Goal: Information Seeking & Learning: Learn about a topic

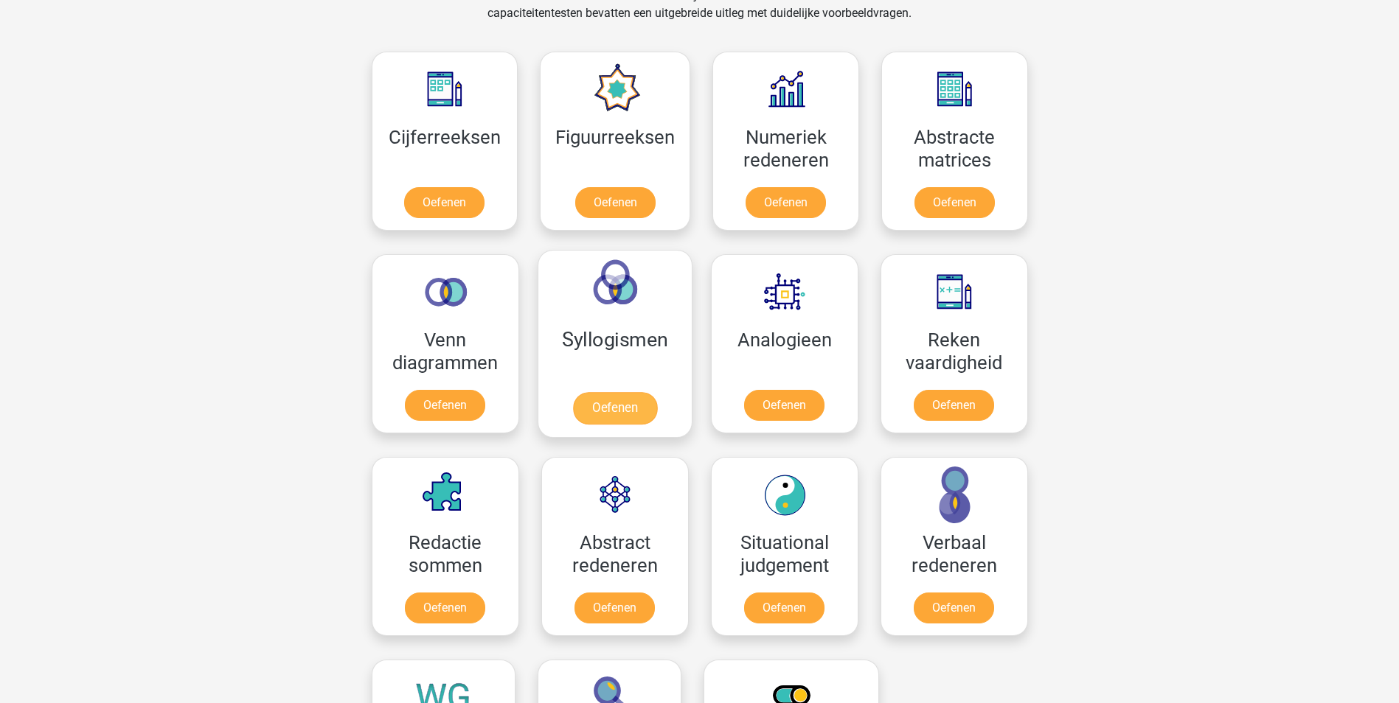
scroll to position [639, 0]
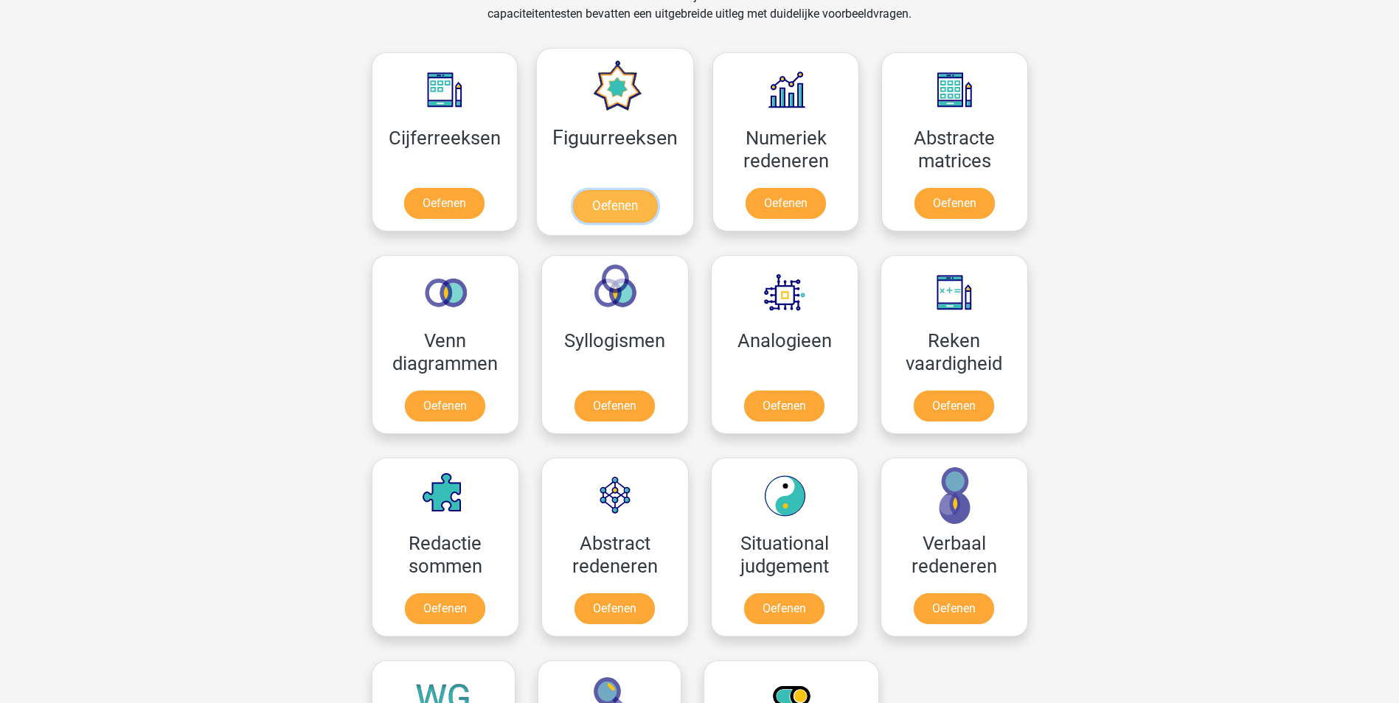
click at [623, 190] on link "Oefenen" at bounding box center [615, 206] width 84 height 32
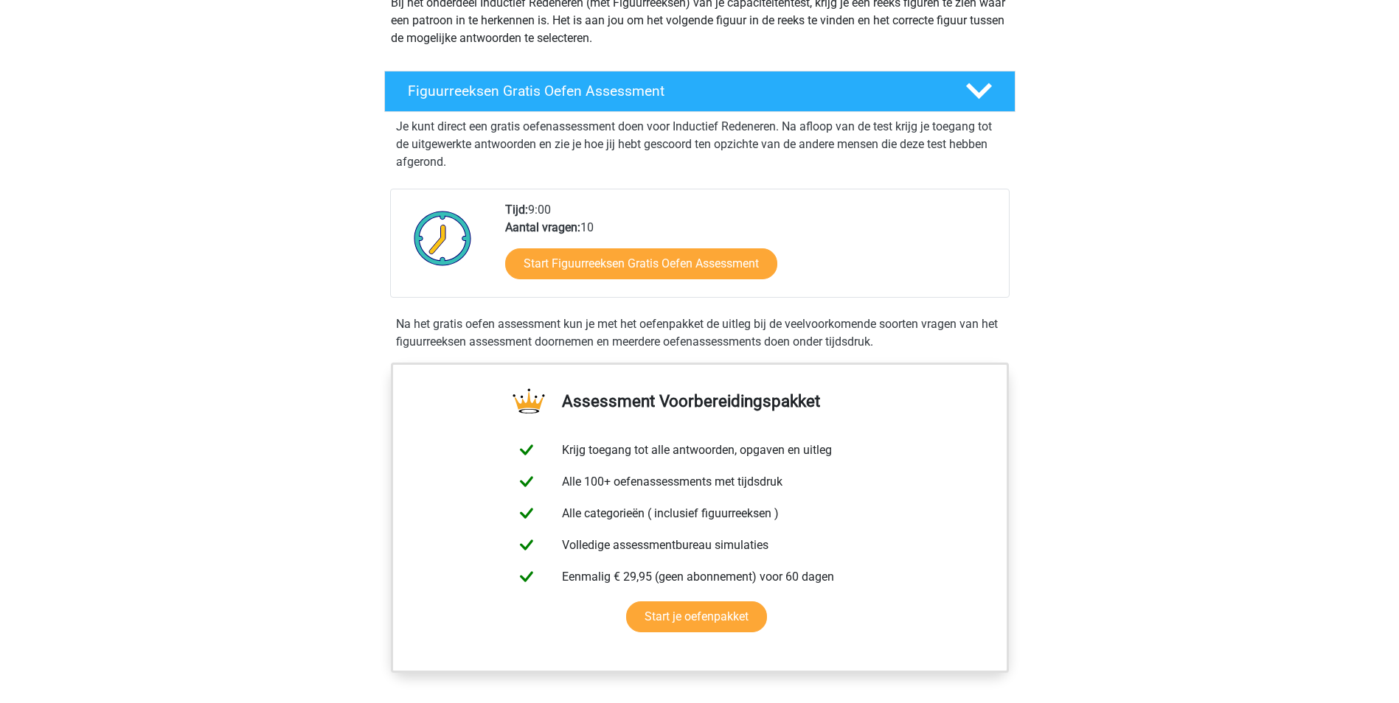
scroll to position [104, 0]
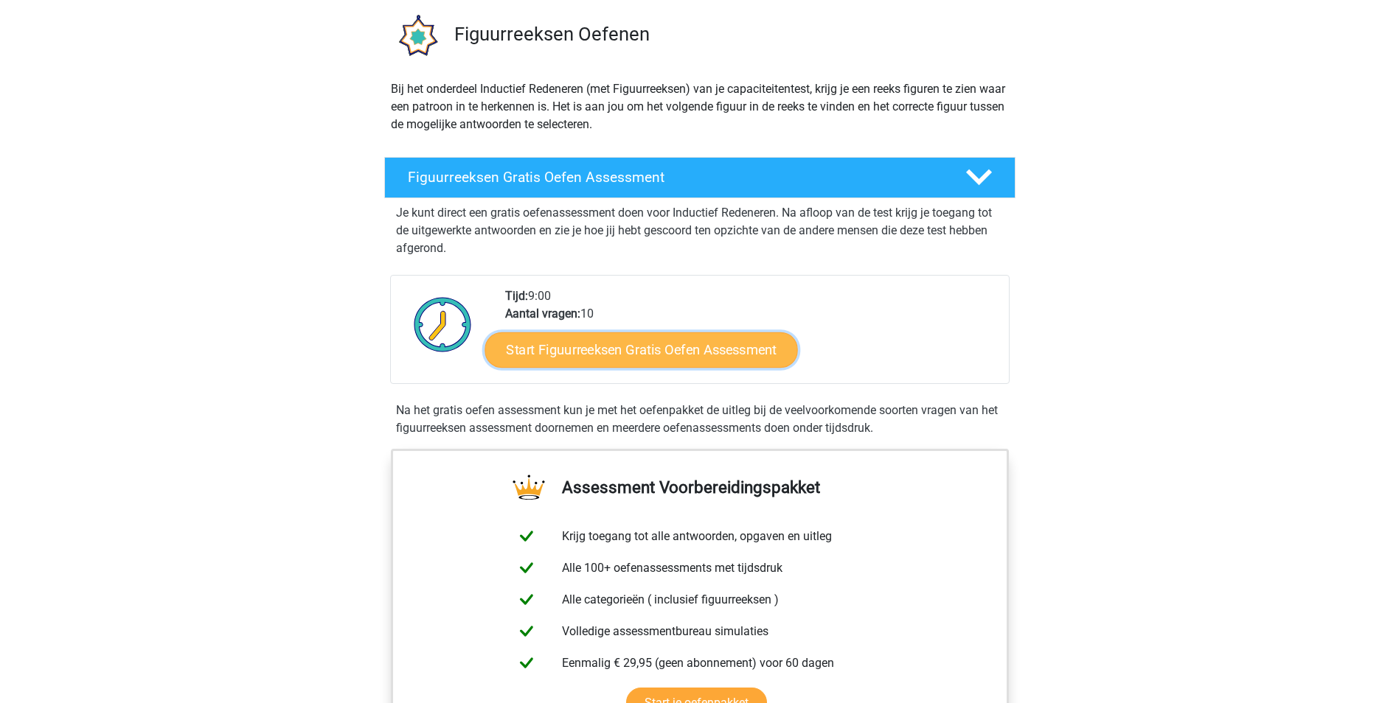
drag, startPoint x: 605, startPoint y: 347, endPoint x: 549, endPoint y: 345, distance: 56.1
click at [549, 345] on link "Start Figuurreeksen Gratis Oefen Assessment" at bounding box center [640, 349] width 313 height 35
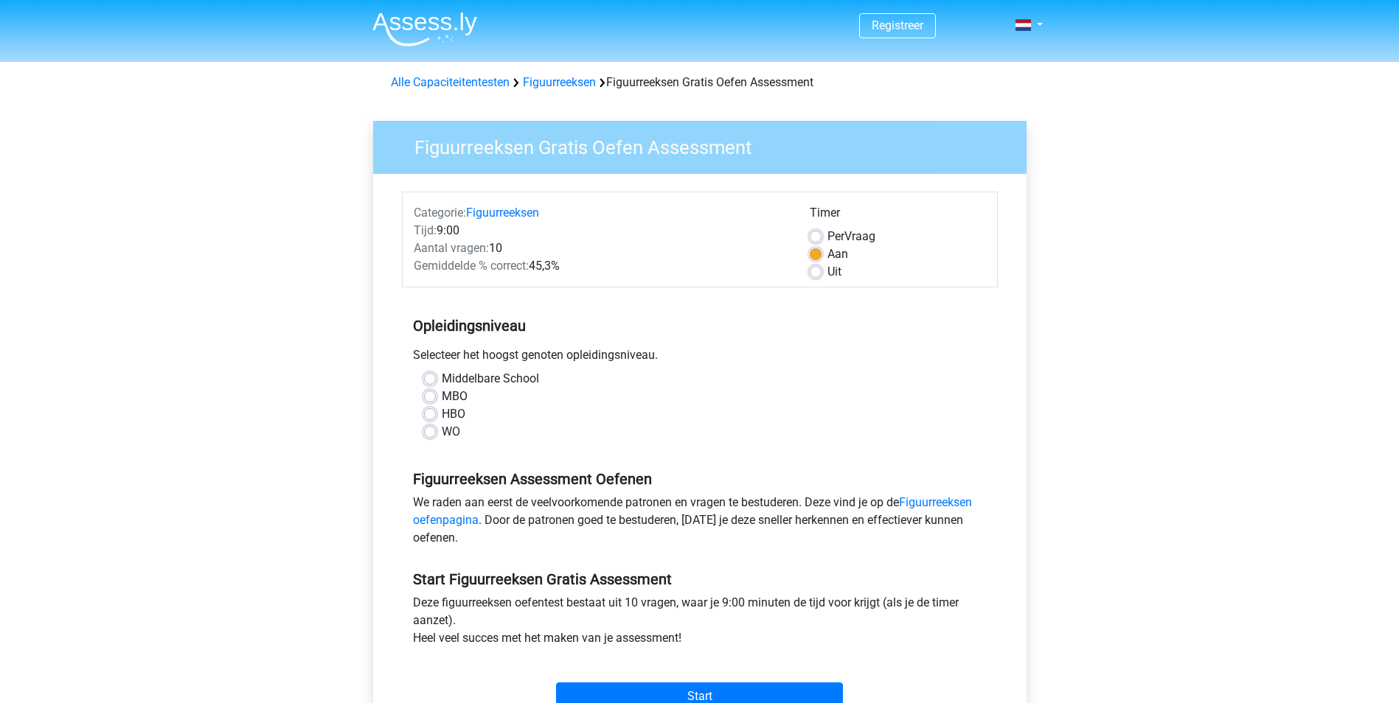
click at [434, 408] on div "HBO" at bounding box center [700, 415] width 552 height 18
click at [442, 415] on label "HBO" at bounding box center [454, 415] width 24 height 18
click at [434, 415] on input "HBO" at bounding box center [430, 413] width 12 height 15
radio input "true"
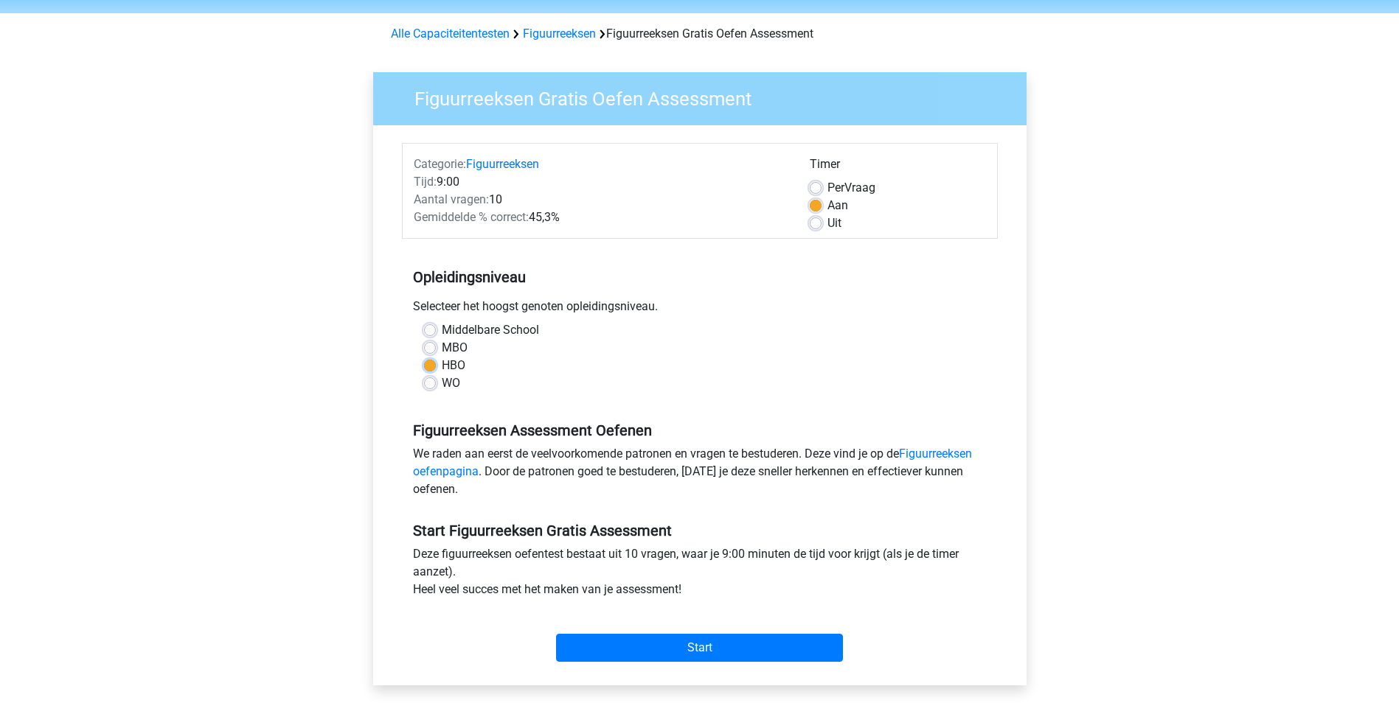
scroll to position [147, 0]
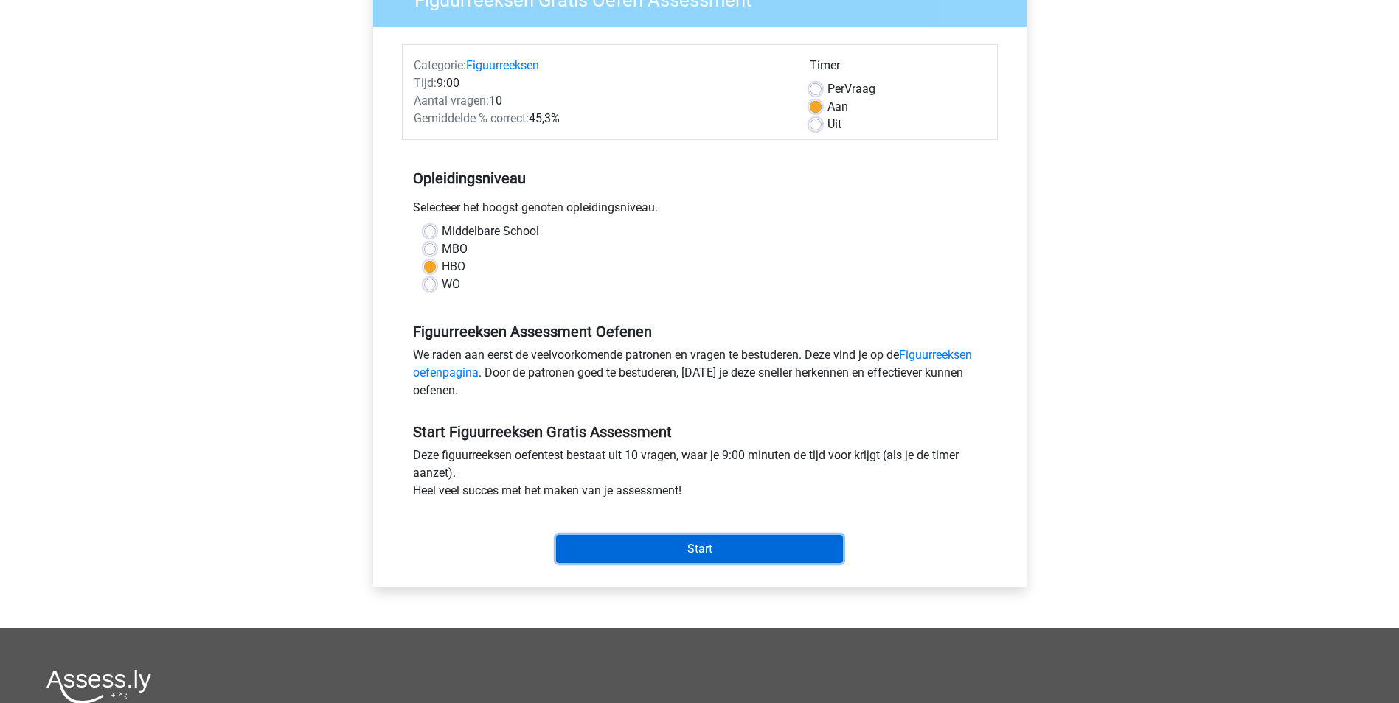
click at [755, 548] on input "Start" at bounding box center [699, 549] width 287 height 28
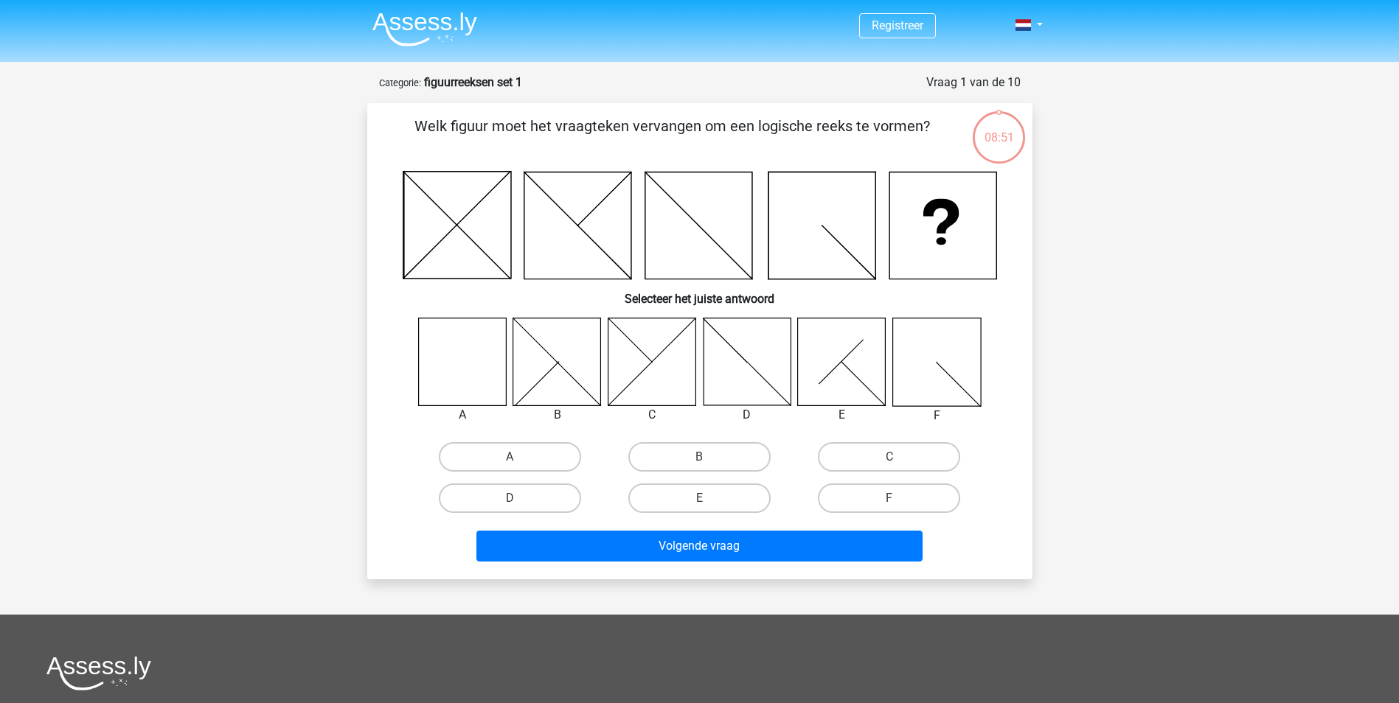
click at [465, 371] on icon at bounding box center [462, 362] width 88 height 88
click at [518, 455] on label "A" at bounding box center [510, 456] width 142 height 29
click at [518, 457] on input "A" at bounding box center [515, 462] width 10 height 10
radio input "true"
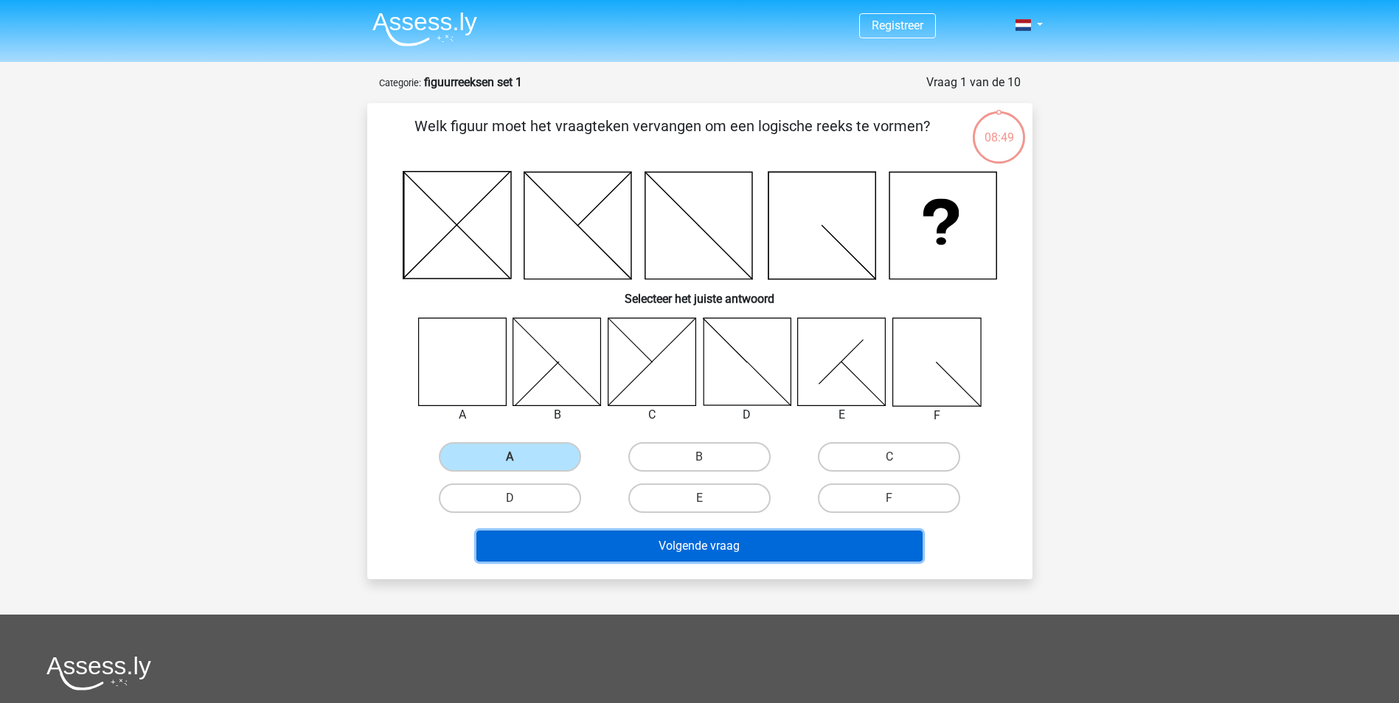
click at [628, 532] on button "Volgende vraag" at bounding box center [699, 546] width 446 height 31
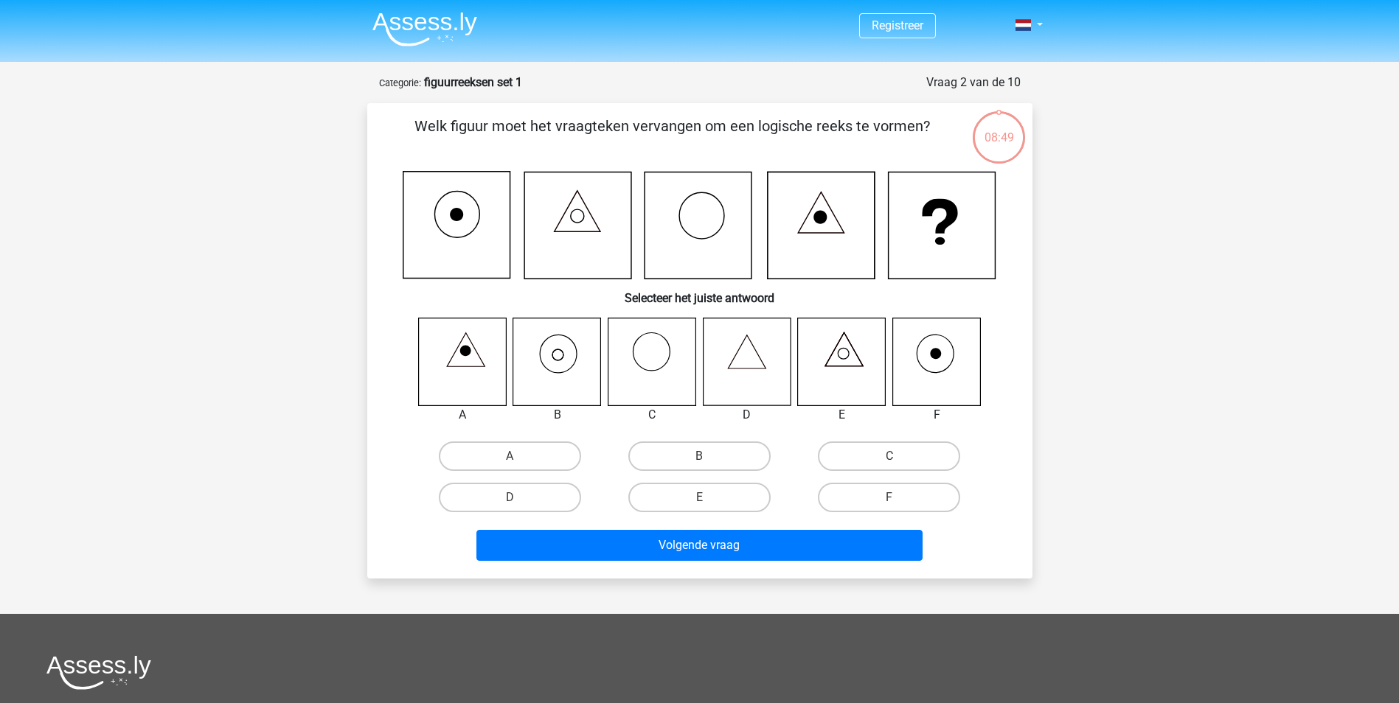
scroll to position [74, 0]
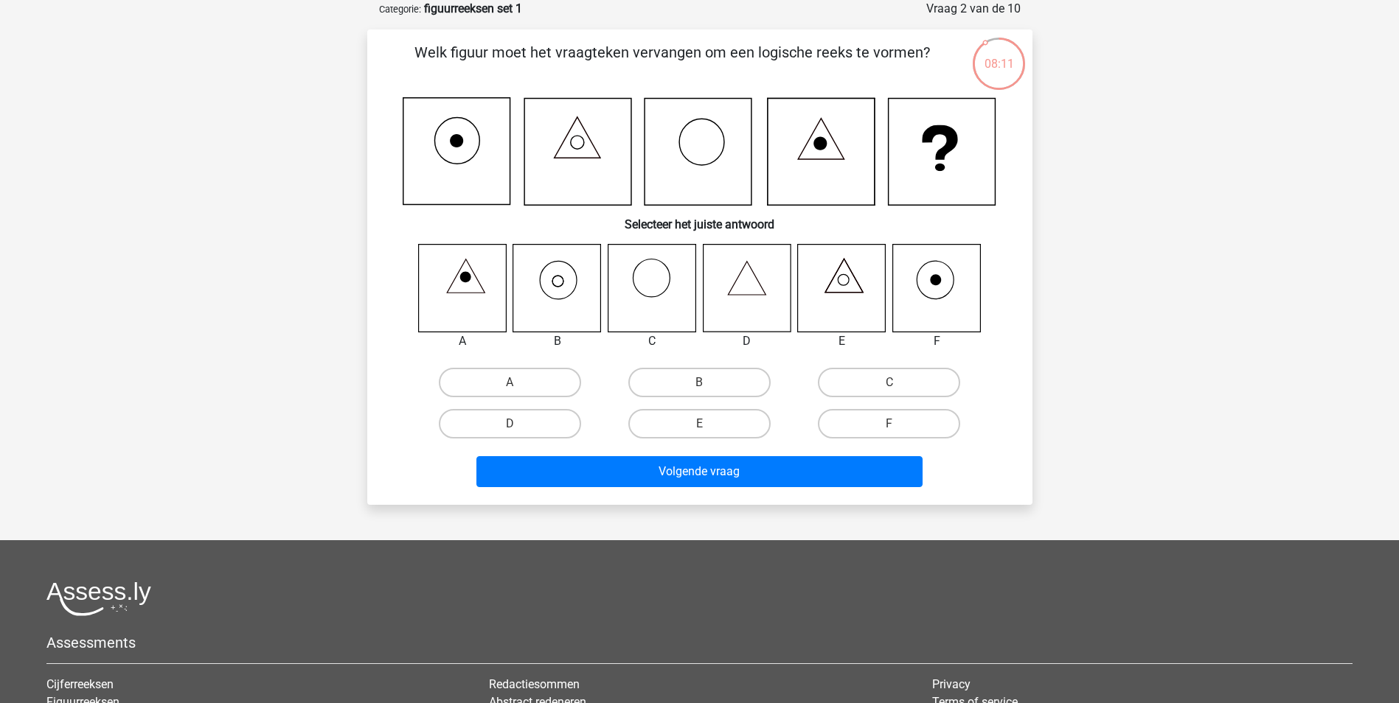
click at [539, 287] on icon at bounding box center [557, 288] width 88 height 88
drag, startPoint x: 674, startPoint y: 378, endPoint x: 685, endPoint y: 407, distance: 31.5
click at [675, 378] on label "B" at bounding box center [699, 382] width 142 height 29
click at [699, 383] on input "B" at bounding box center [704, 388] width 10 height 10
radio input "true"
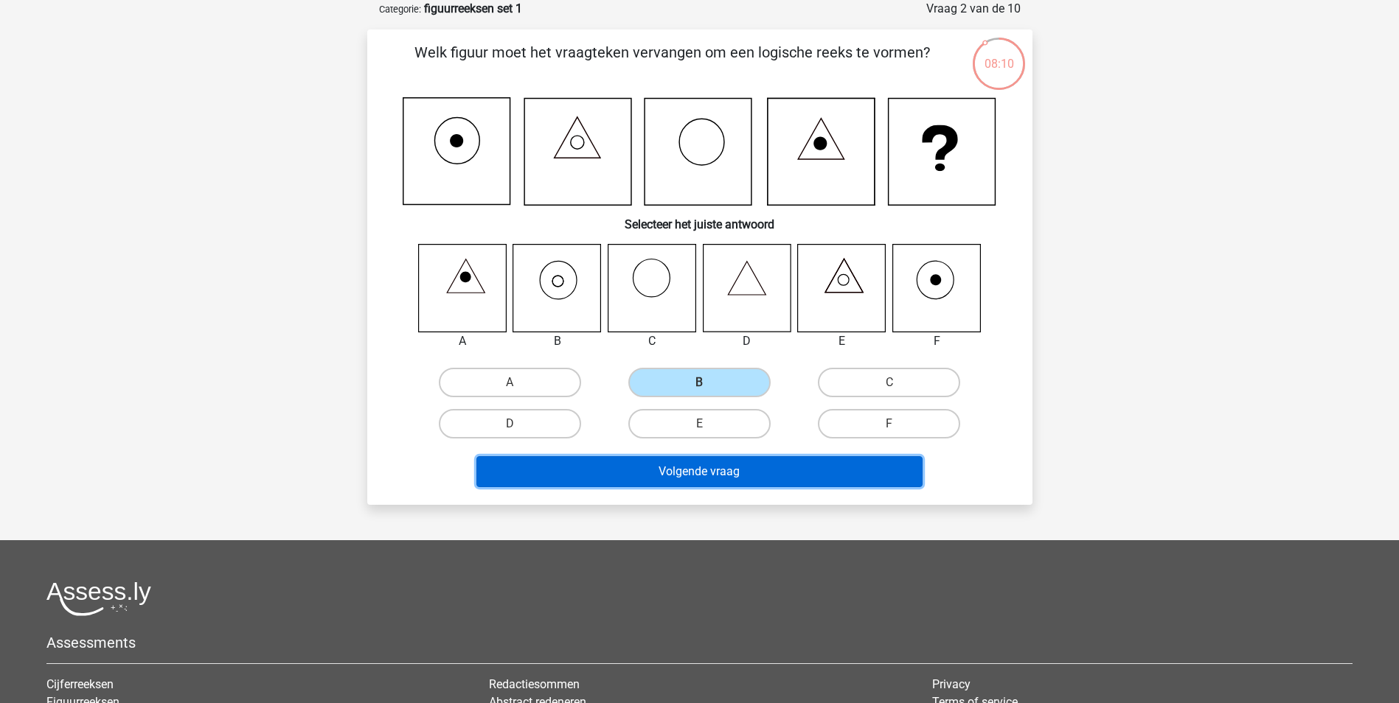
click at [726, 476] on button "Volgende vraag" at bounding box center [699, 471] width 446 height 31
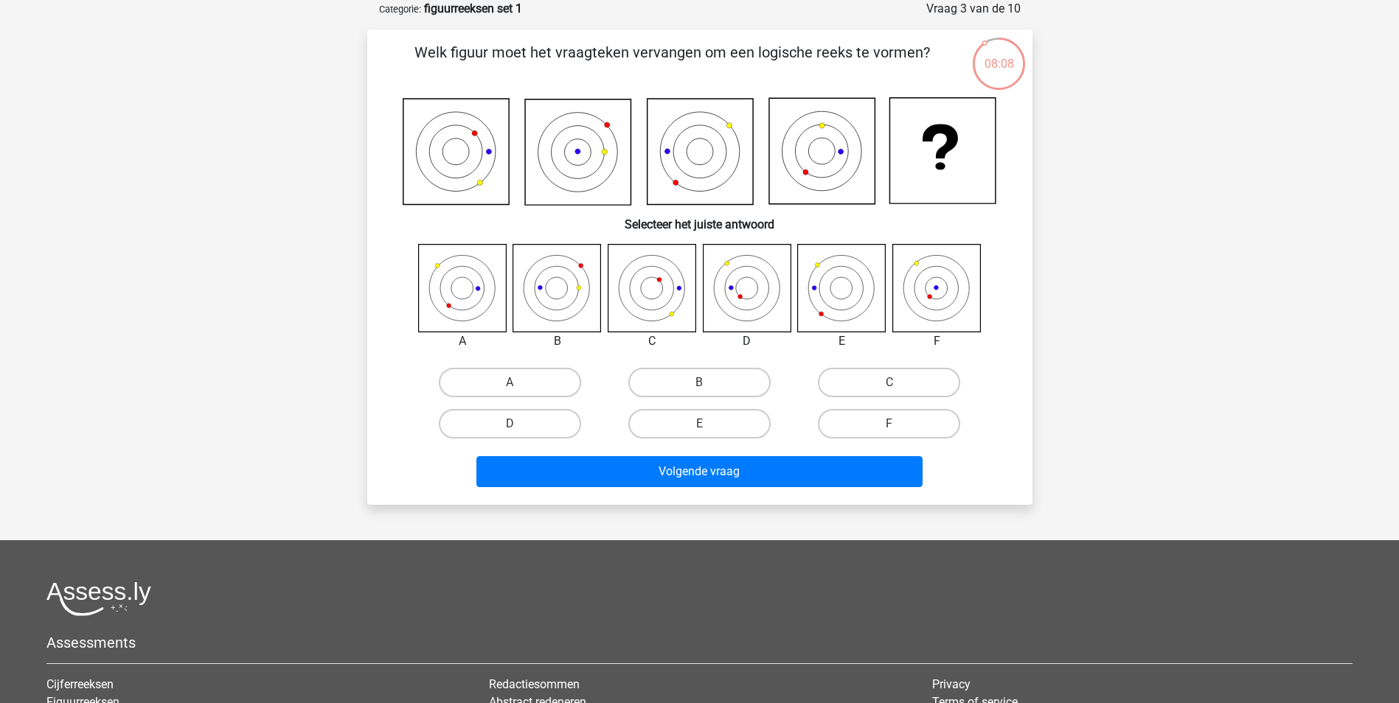
scroll to position [0, 0]
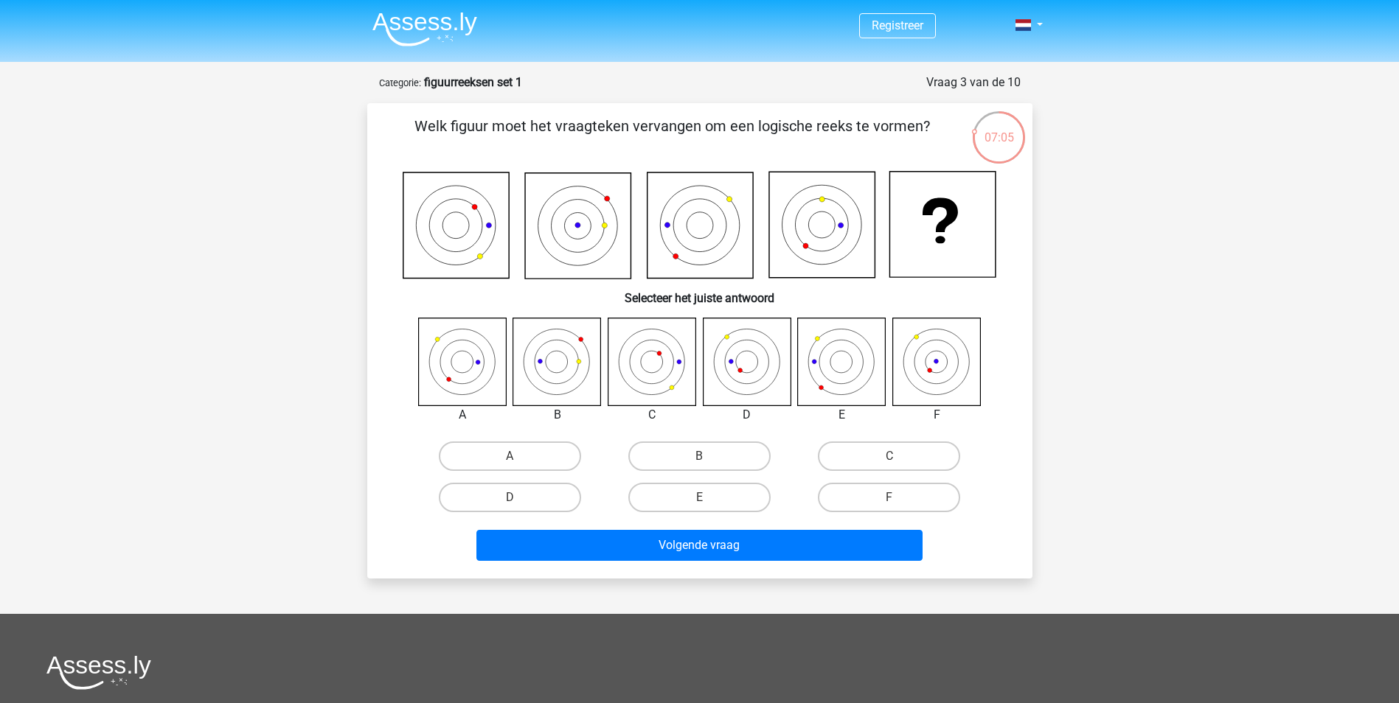
click at [481, 352] on icon at bounding box center [462, 362] width 88 height 88
click at [543, 453] on label "A" at bounding box center [510, 456] width 142 height 29
click at [519, 456] on input "A" at bounding box center [515, 461] width 10 height 10
radio input "true"
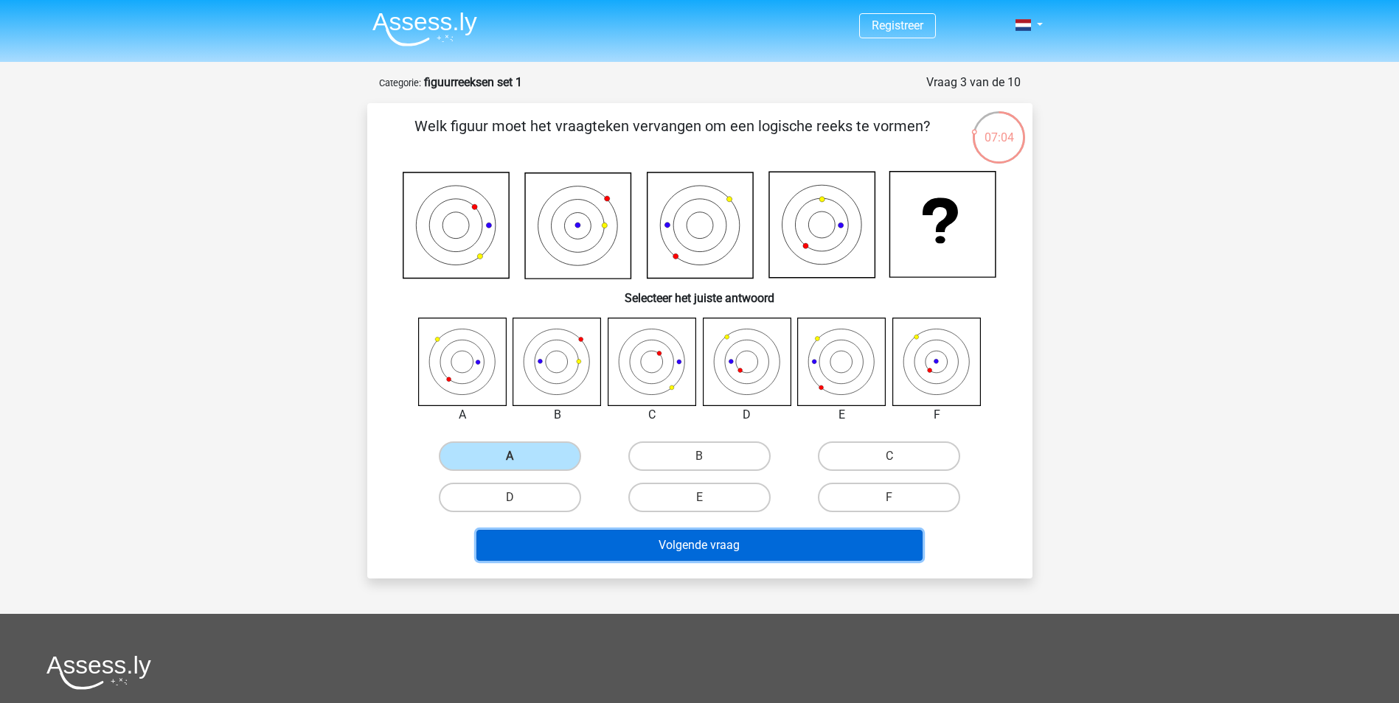
click at [596, 546] on button "Volgende vraag" at bounding box center [699, 545] width 446 height 31
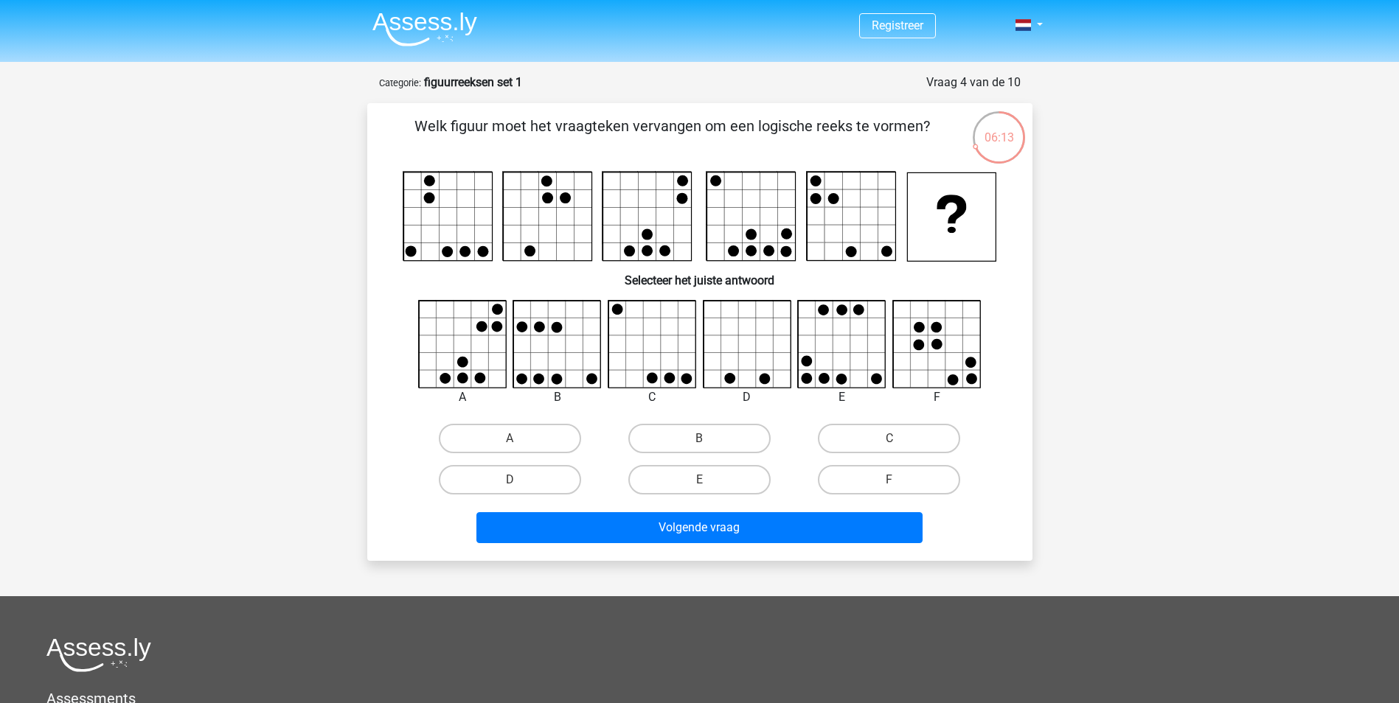
click at [575, 342] on icon at bounding box center [558, 345] width 88 height 88
click at [703, 428] on label "B" at bounding box center [699, 438] width 142 height 29
click at [703, 439] on input "B" at bounding box center [704, 444] width 10 height 10
radio input "true"
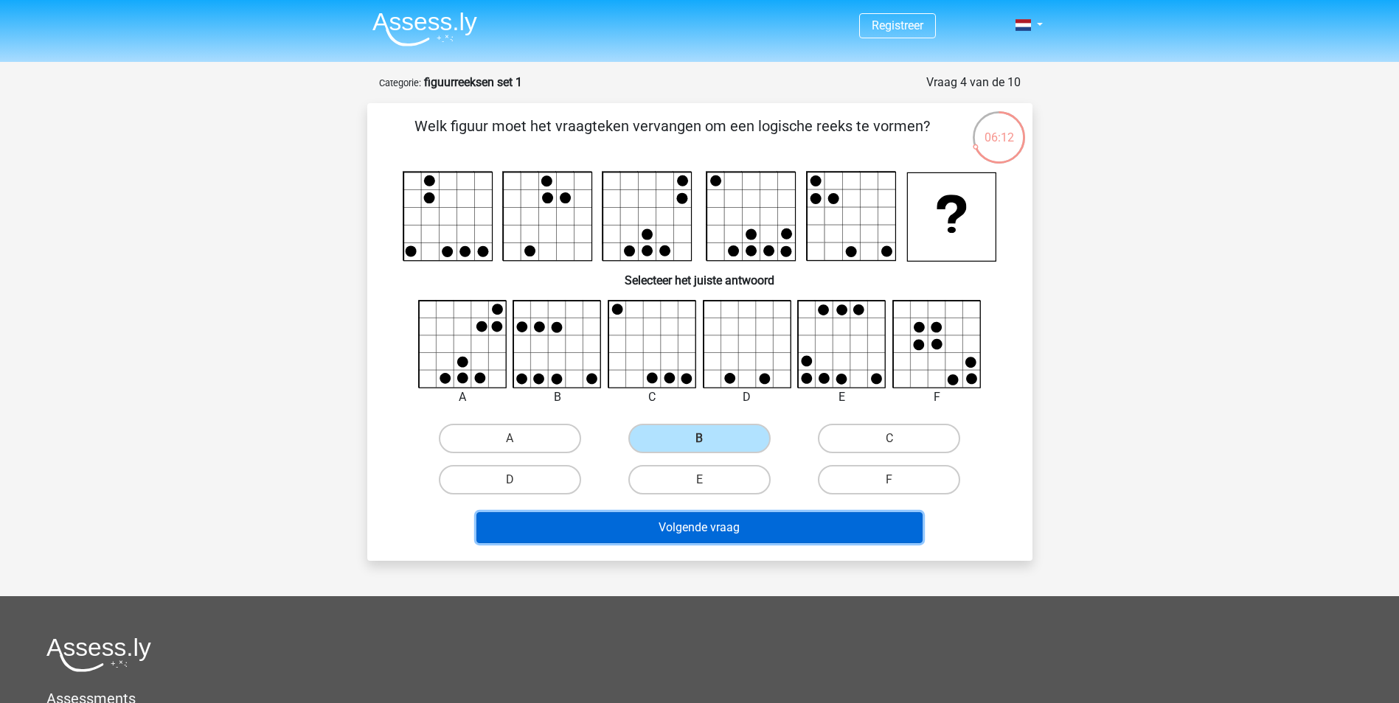
click at [717, 529] on button "Volgende vraag" at bounding box center [699, 527] width 446 height 31
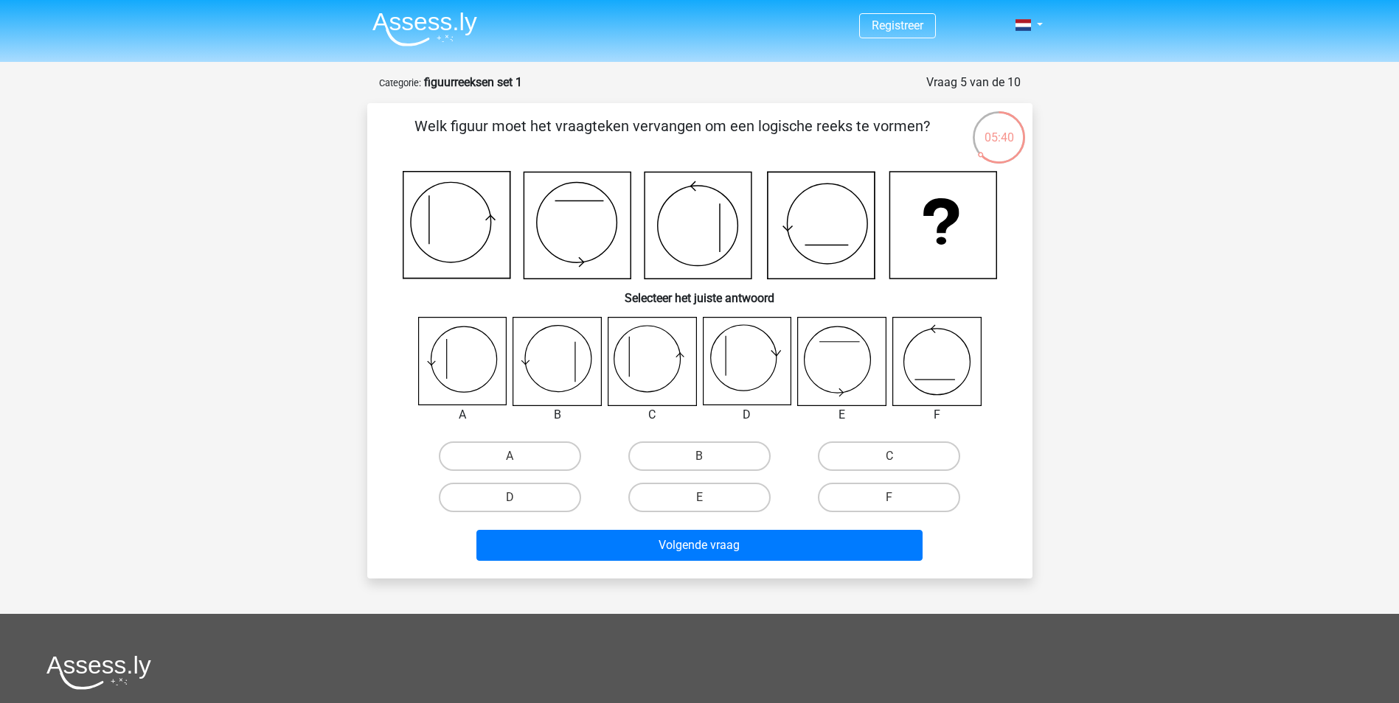
click at [469, 359] on icon at bounding box center [462, 362] width 88 height 88
click at [889, 453] on label "C" at bounding box center [889, 456] width 142 height 29
click at [889, 456] on input "C" at bounding box center [894, 461] width 10 height 10
radio input "true"
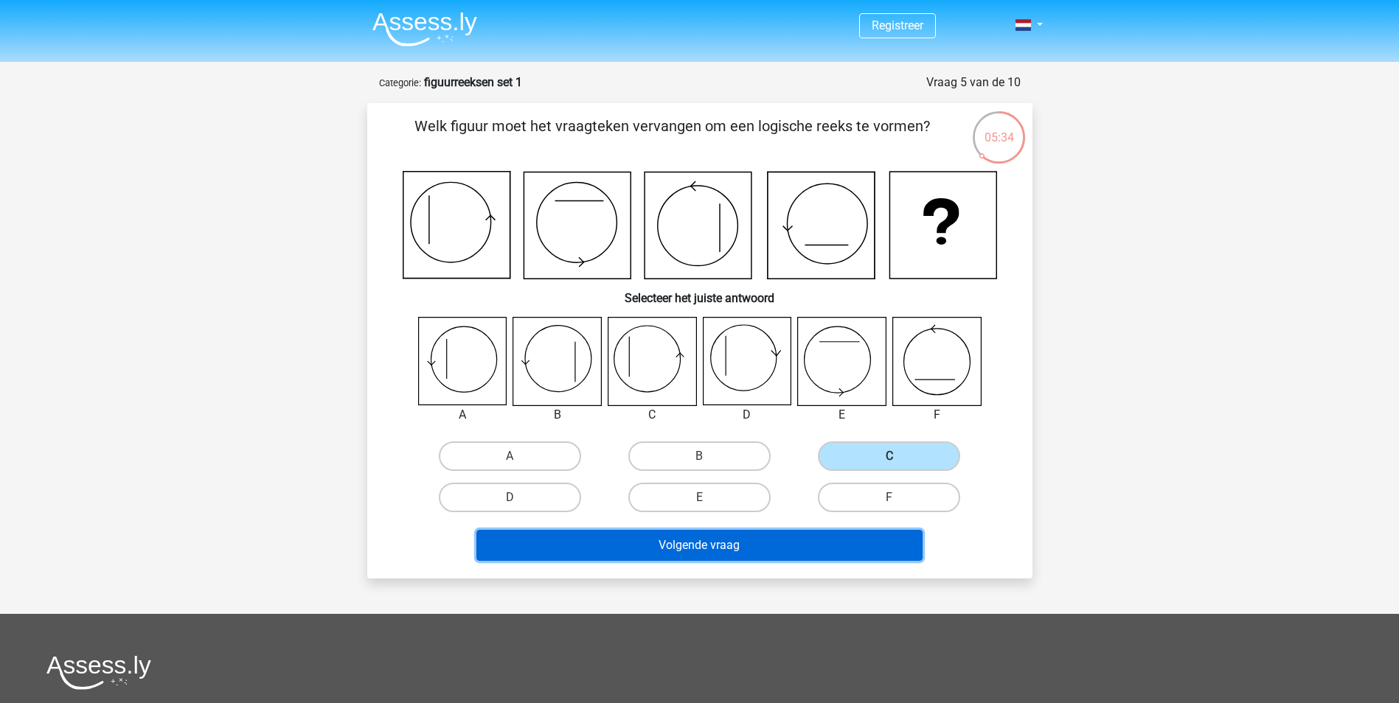
click at [800, 545] on button "Volgende vraag" at bounding box center [699, 545] width 446 height 31
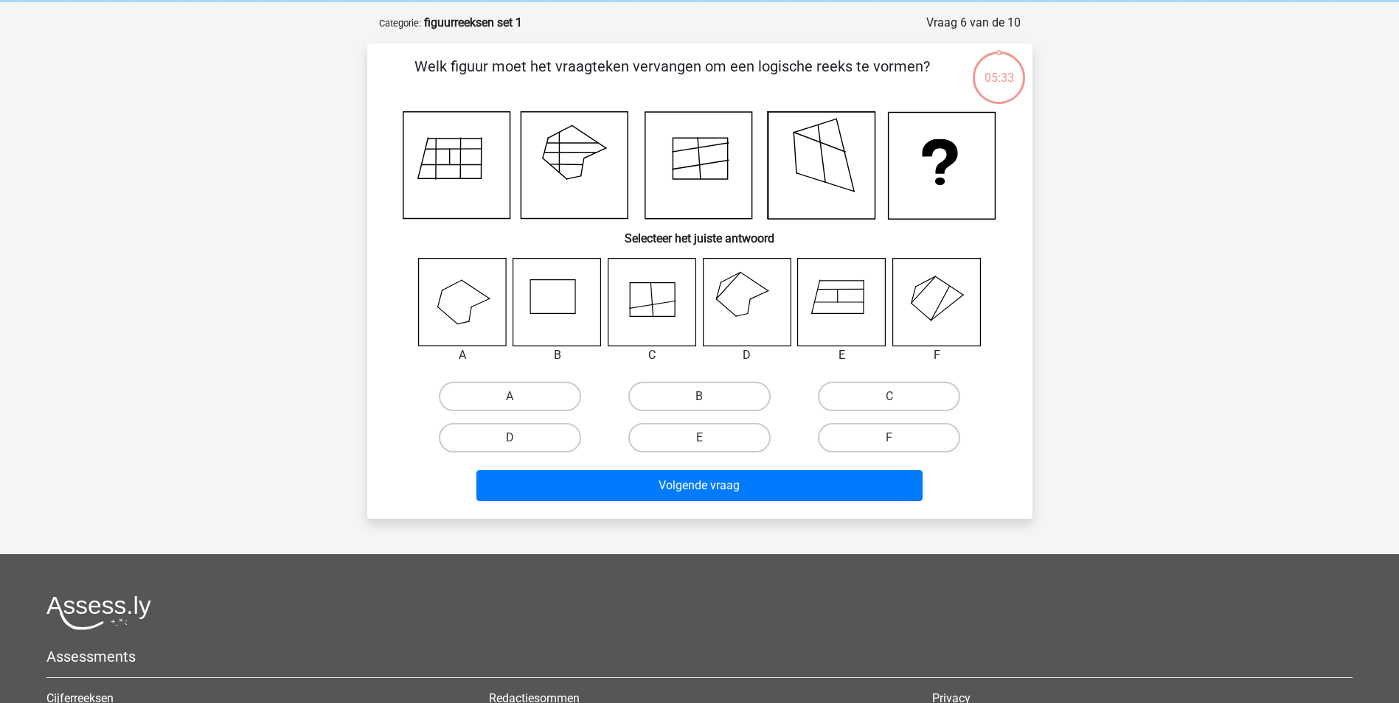
scroll to position [74, 0]
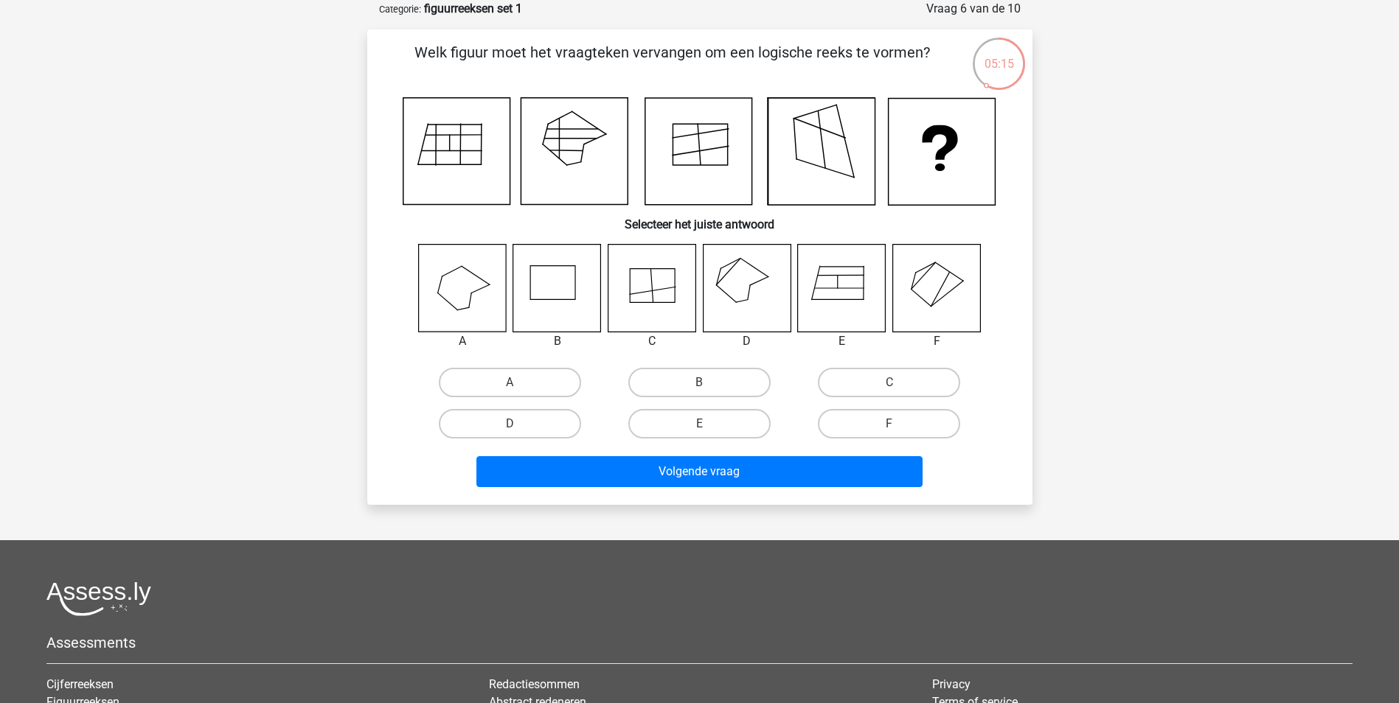
click at [954, 293] on icon at bounding box center [936, 288] width 88 height 88
click at [826, 418] on label "F" at bounding box center [889, 423] width 142 height 29
click at [889, 424] on input "F" at bounding box center [894, 429] width 10 height 10
radio input "true"
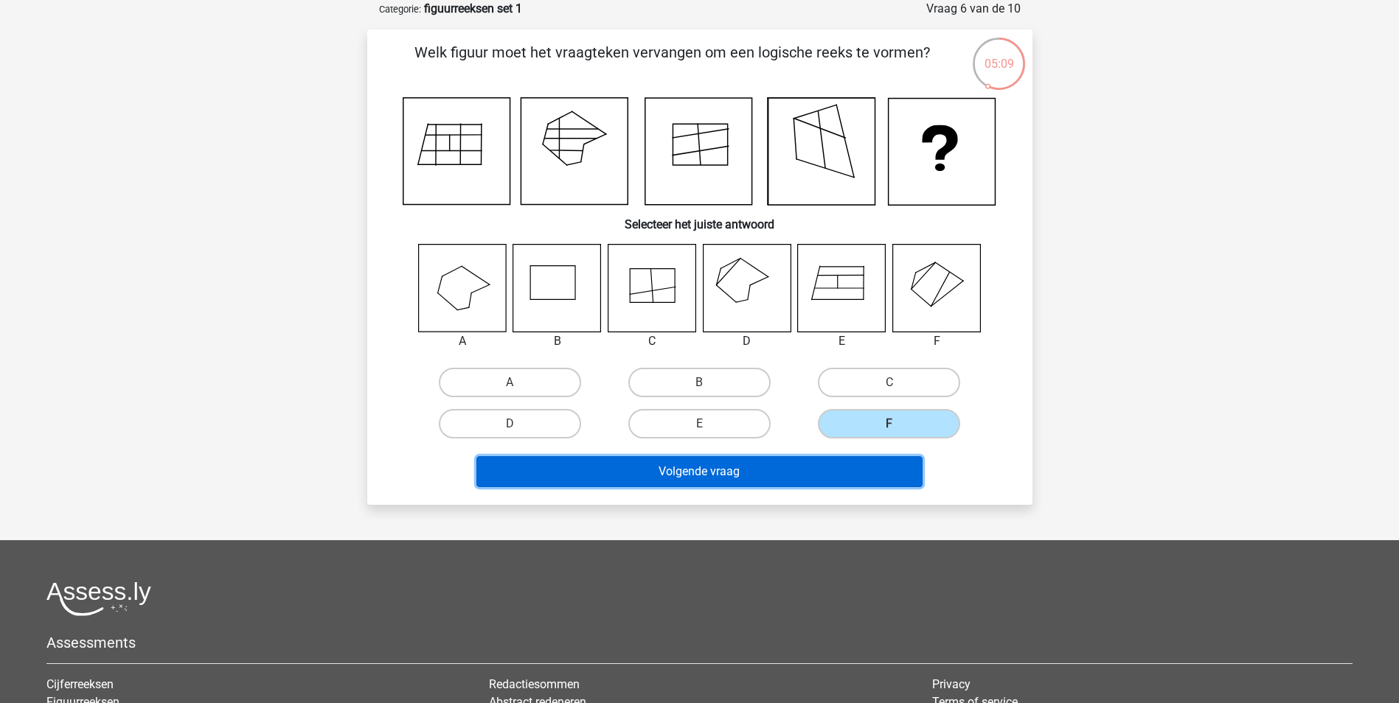
click at [792, 471] on button "Volgende vraag" at bounding box center [699, 471] width 446 height 31
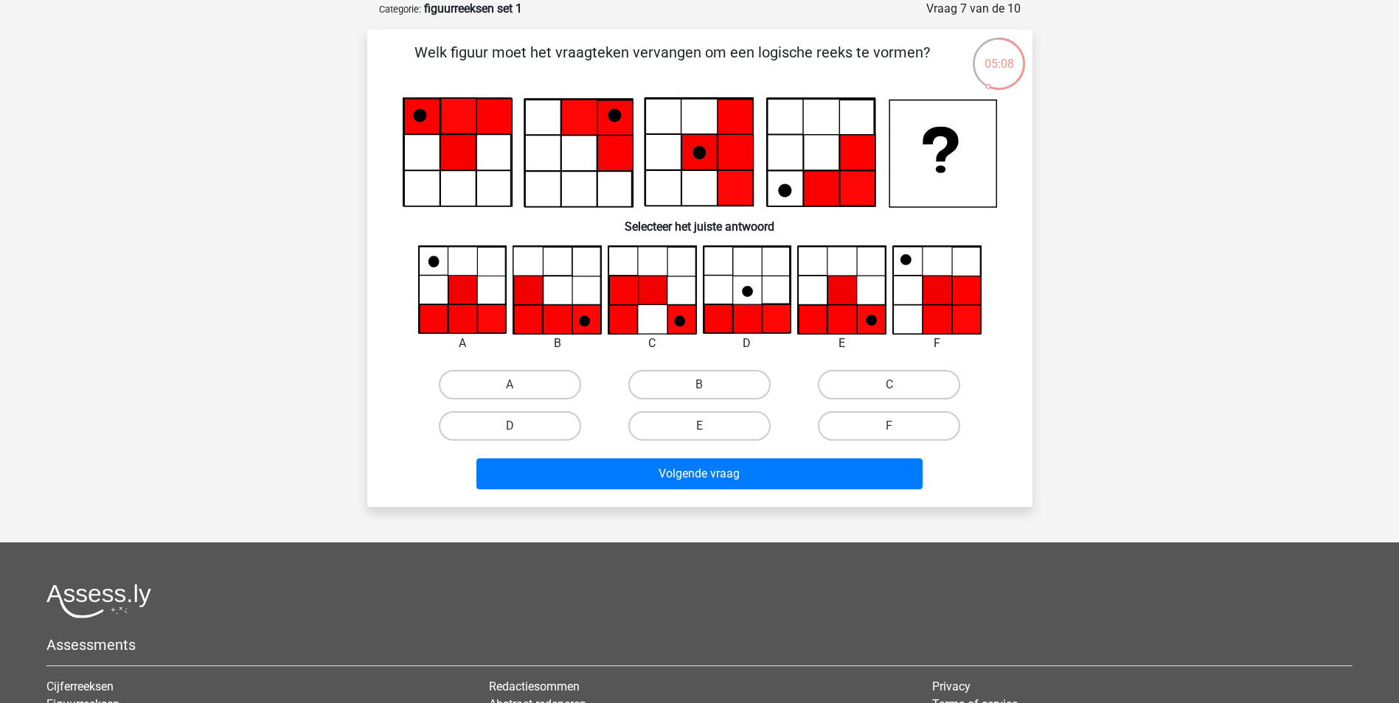
scroll to position [0, 0]
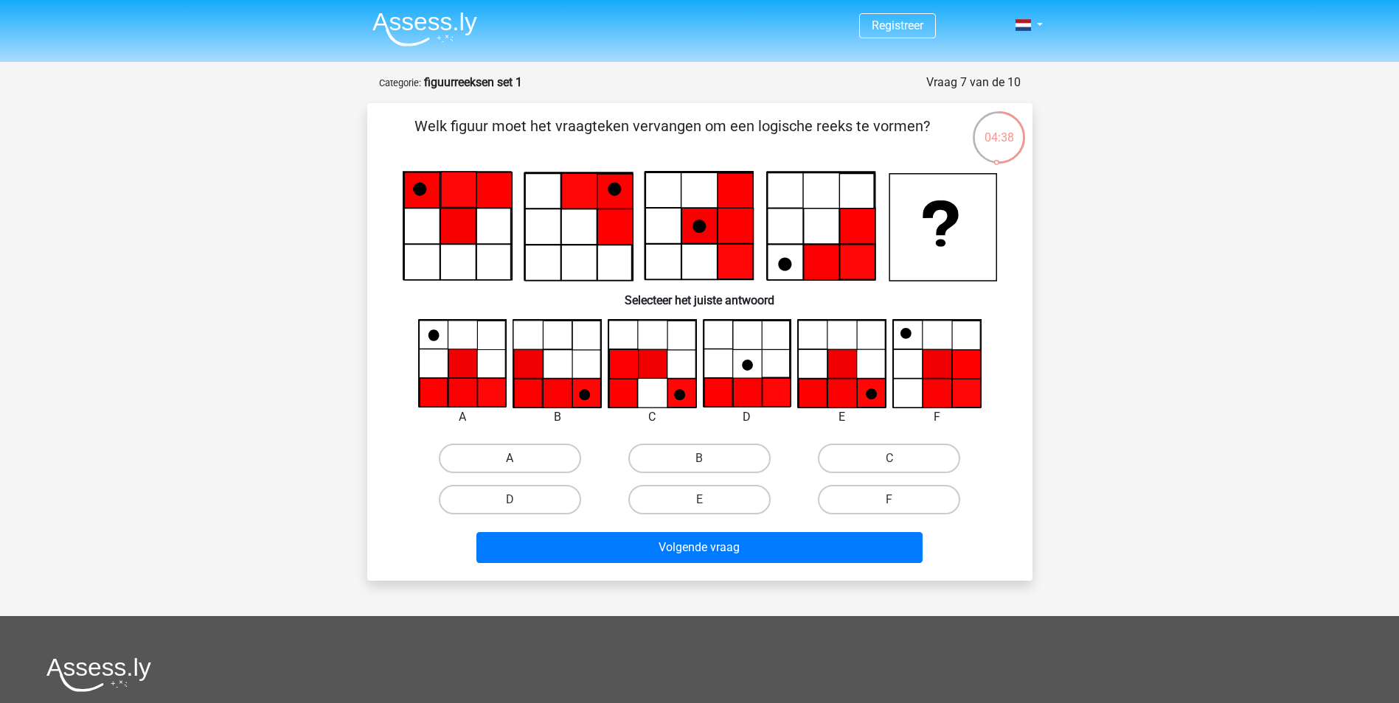
click at [515, 456] on label "A" at bounding box center [510, 458] width 142 height 29
click at [515, 459] on input "A" at bounding box center [515, 464] width 10 height 10
radio input "true"
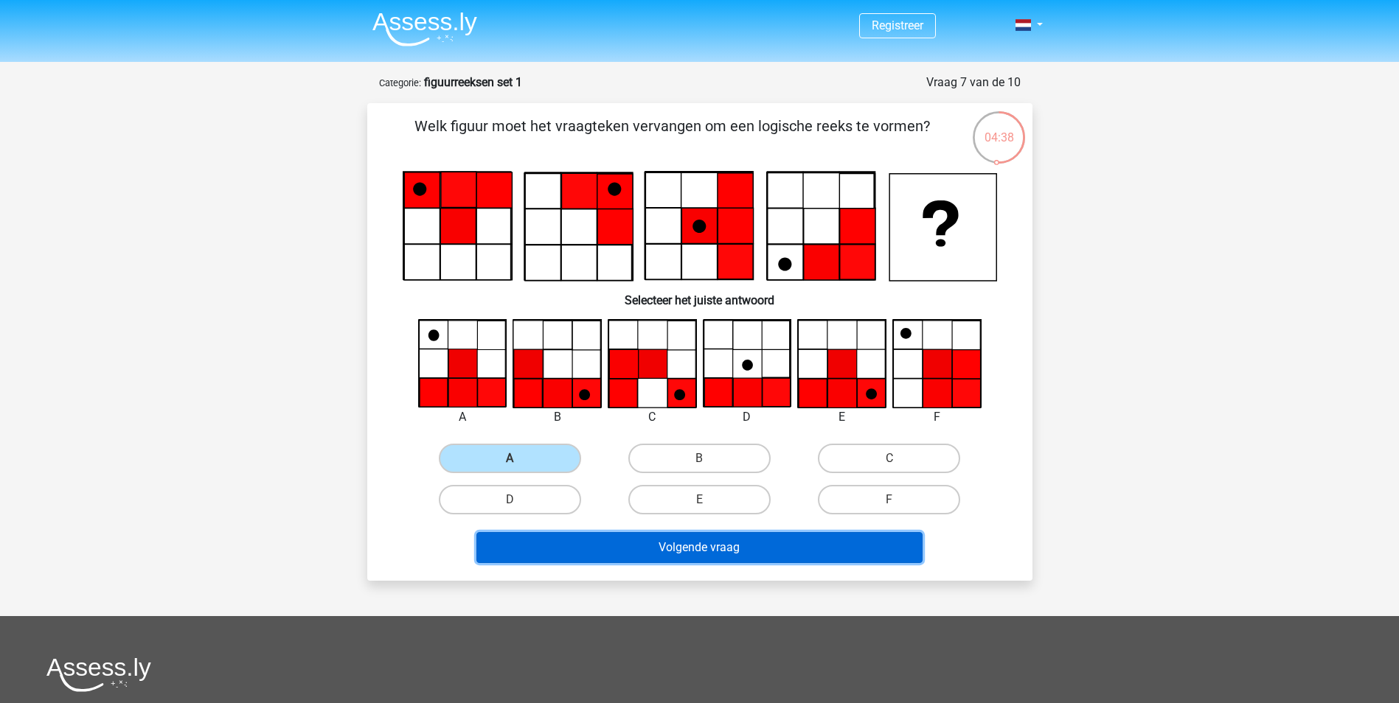
click at [724, 552] on button "Volgende vraag" at bounding box center [699, 547] width 446 height 31
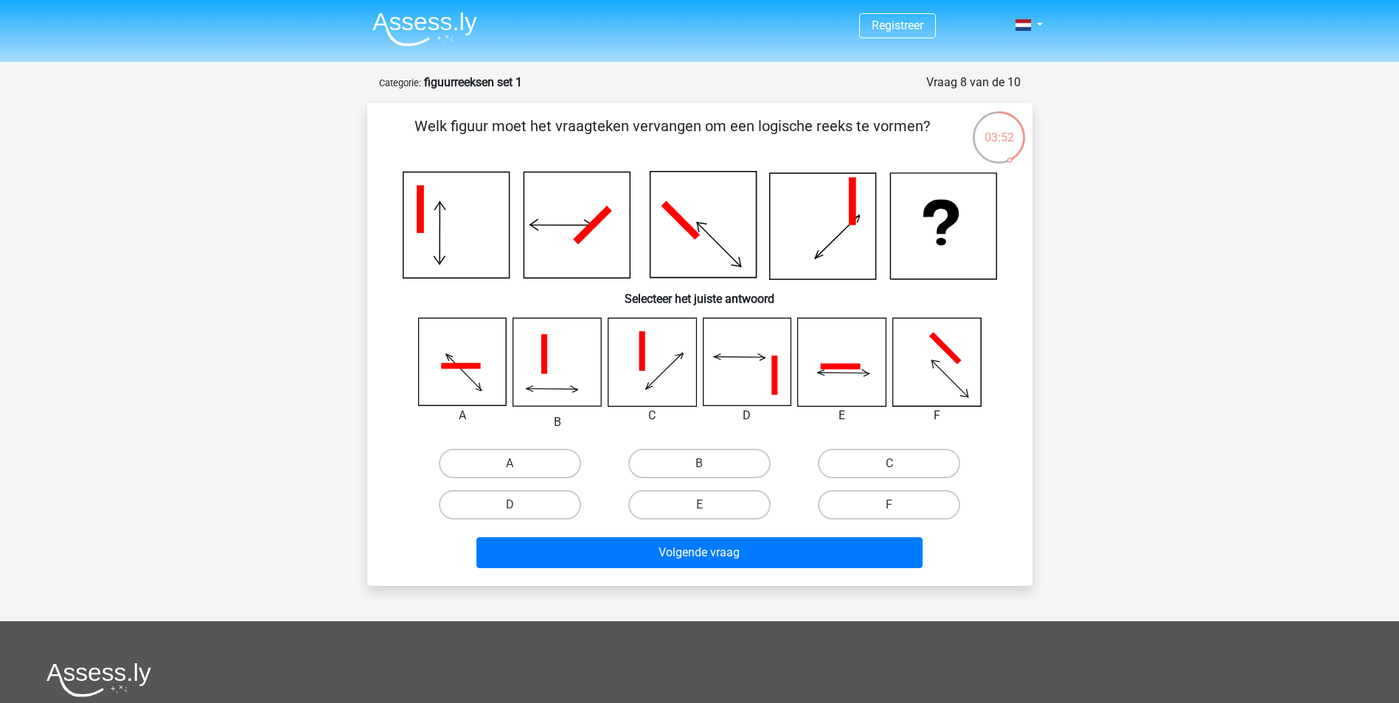
click at [726, 370] on icon at bounding box center [747, 363] width 88 height 88
click at [538, 505] on label "D" at bounding box center [510, 504] width 142 height 29
click at [519, 505] on input "D" at bounding box center [515, 510] width 10 height 10
radio input "true"
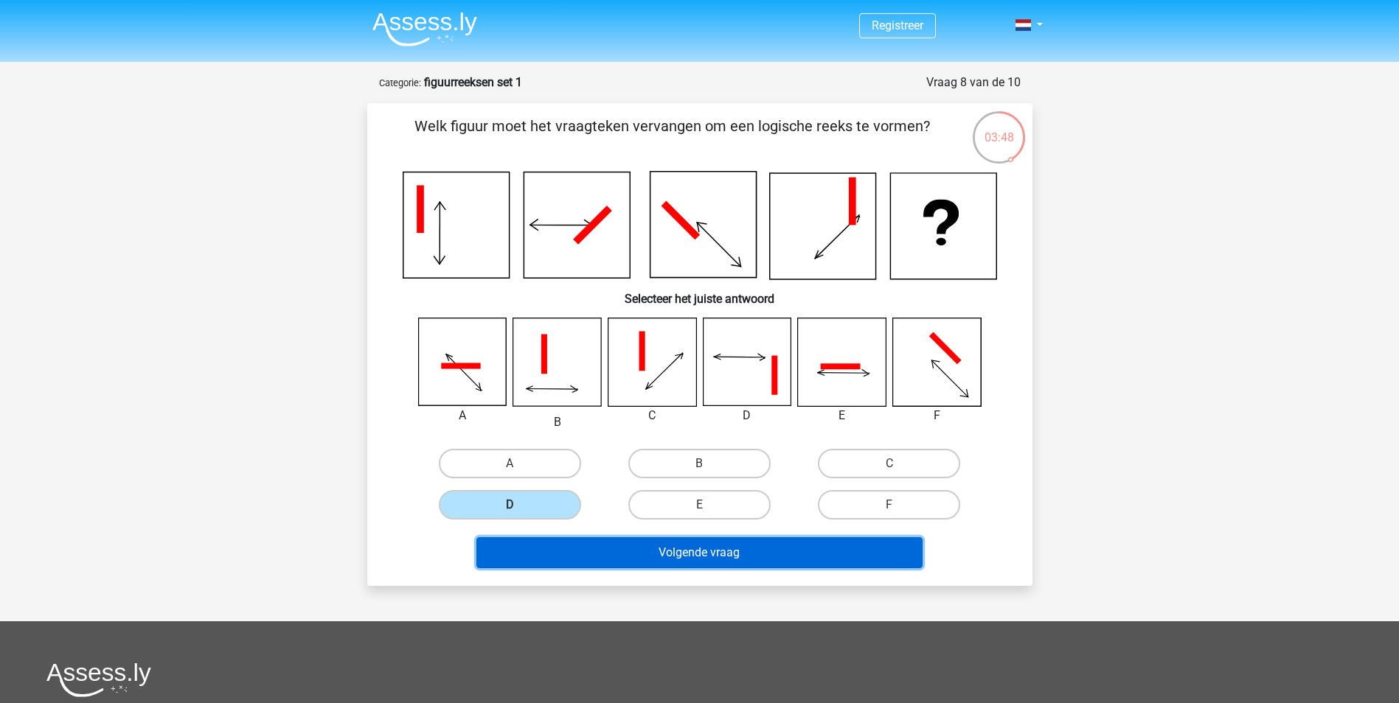
click at [647, 544] on button "Volgende vraag" at bounding box center [699, 553] width 446 height 31
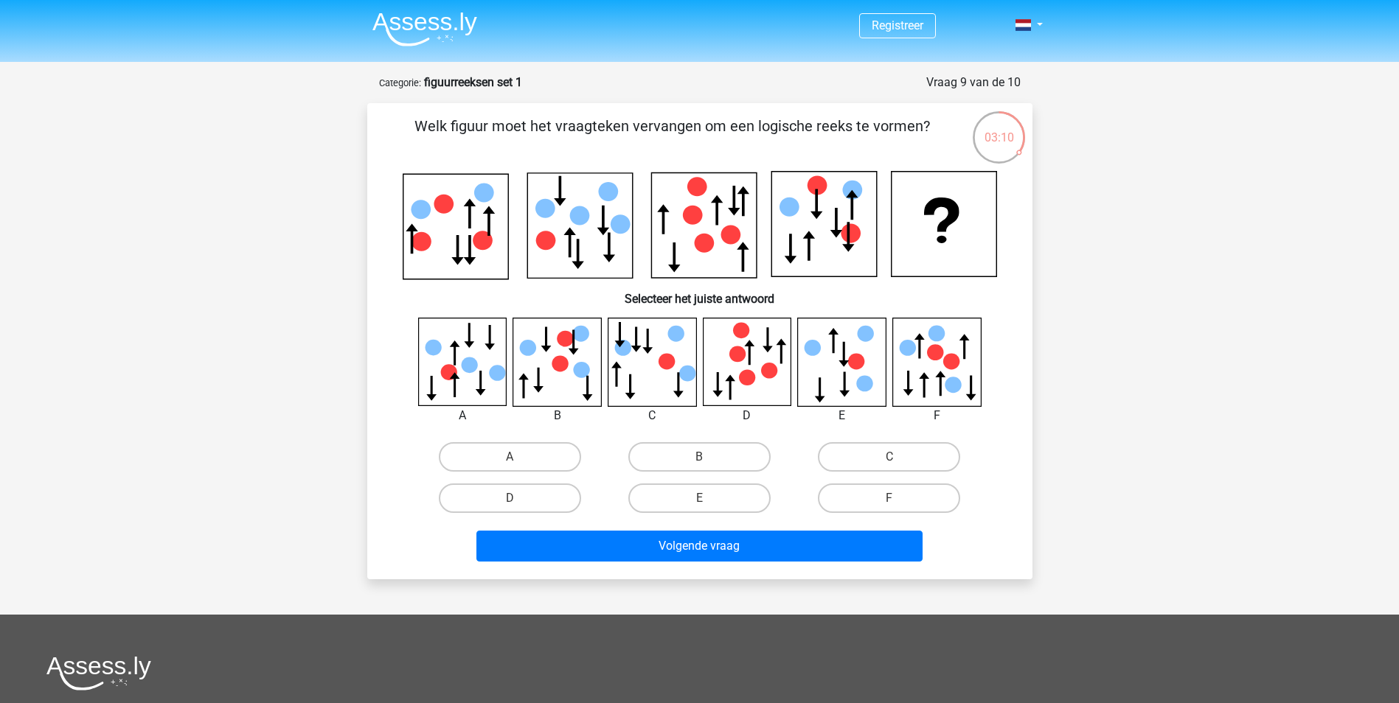
drag, startPoint x: 712, startPoint y: 451, endPoint x: 720, endPoint y: 473, distance: 23.6
click at [712, 451] on label "B" at bounding box center [699, 456] width 142 height 29
click at [709, 457] on input "B" at bounding box center [704, 462] width 10 height 10
radio input "true"
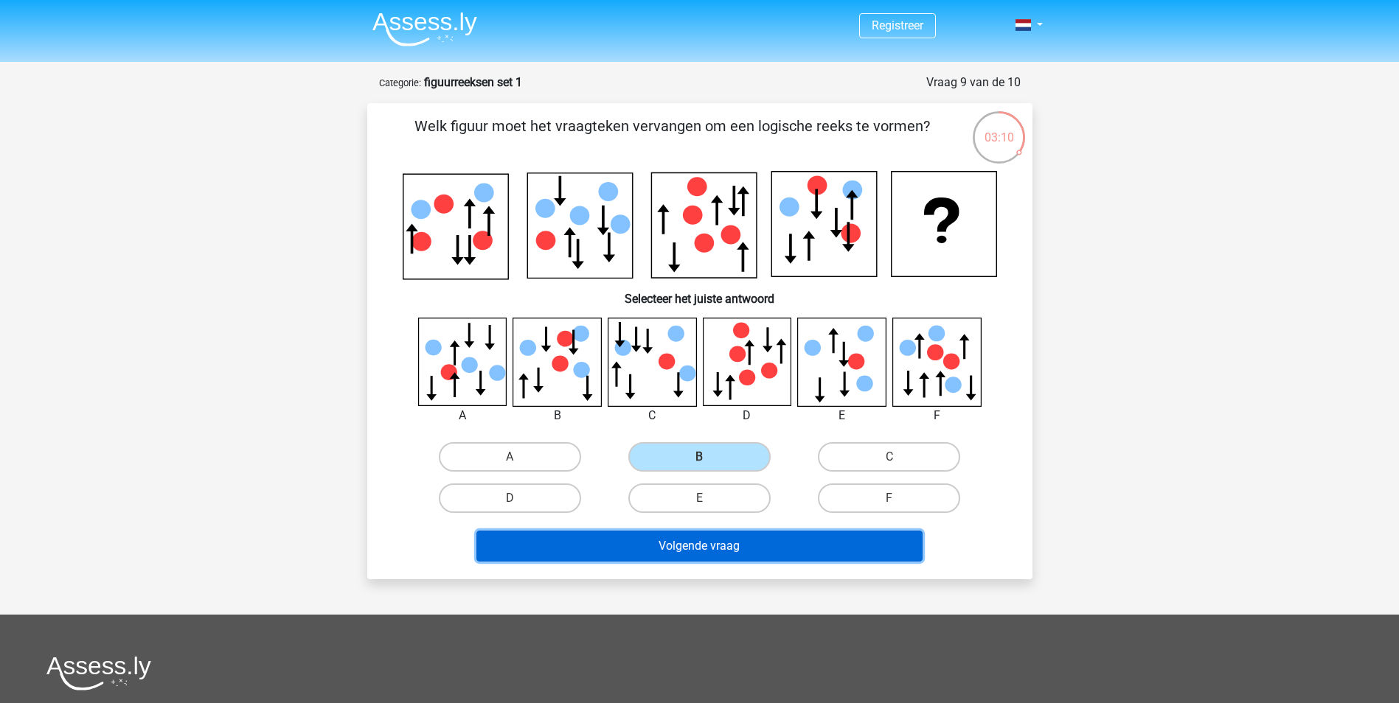
click at [744, 560] on button "Volgende vraag" at bounding box center [699, 546] width 446 height 31
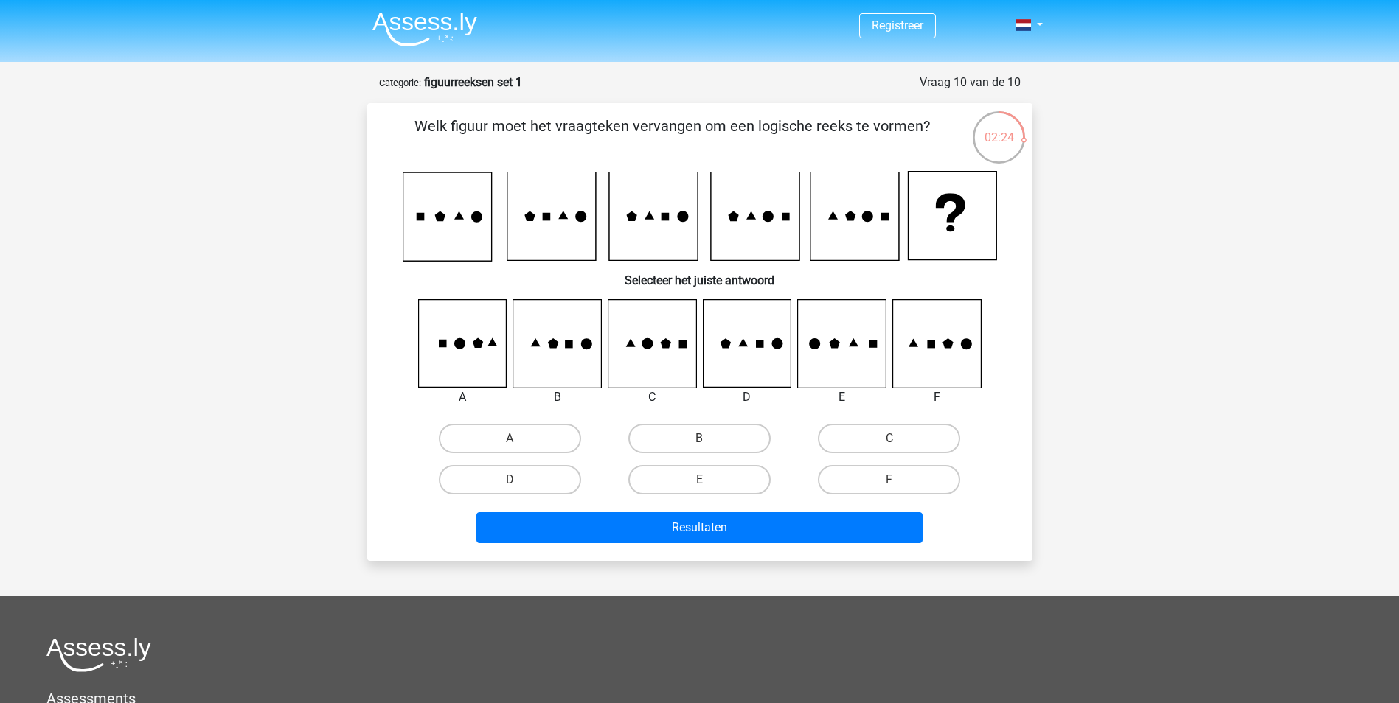
click at [930, 347] on icon at bounding box center [931, 345] width 8 height 8
drag, startPoint x: 863, startPoint y: 472, endPoint x: 847, endPoint y: 495, distance: 28.0
click at [861, 473] on label "F" at bounding box center [889, 479] width 142 height 29
click at [889, 480] on input "F" at bounding box center [894, 485] width 10 height 10
radio input "true"
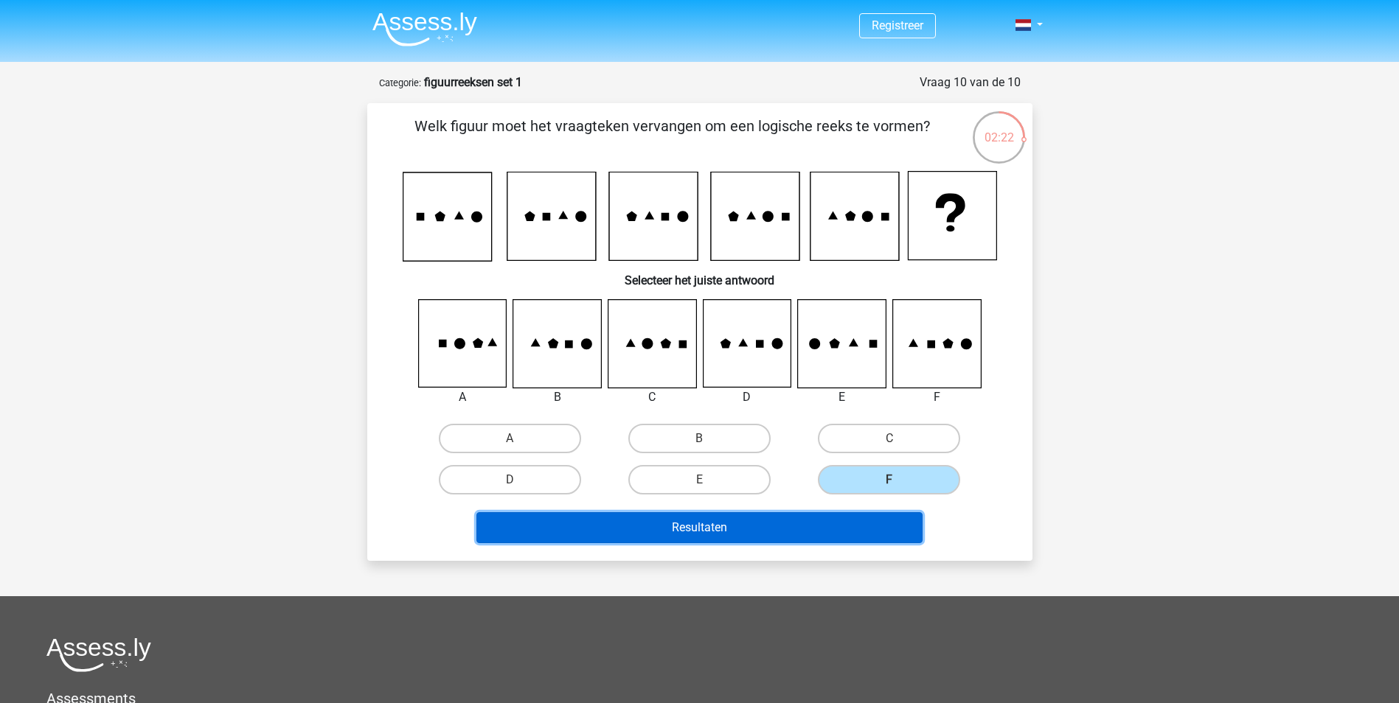
click at [835, 517] on button "Resultaten" at bounding box center [699, 527] width 446 height 31
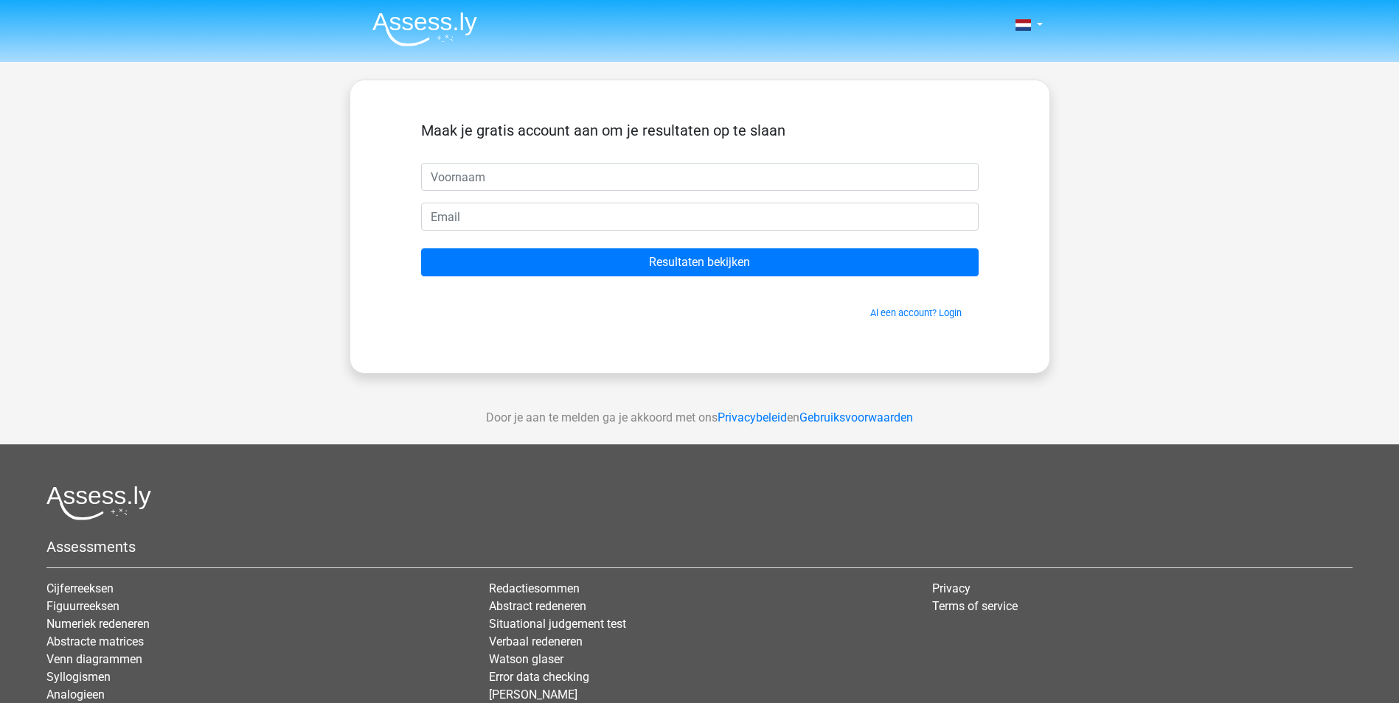
type input "d"
type input "danique"
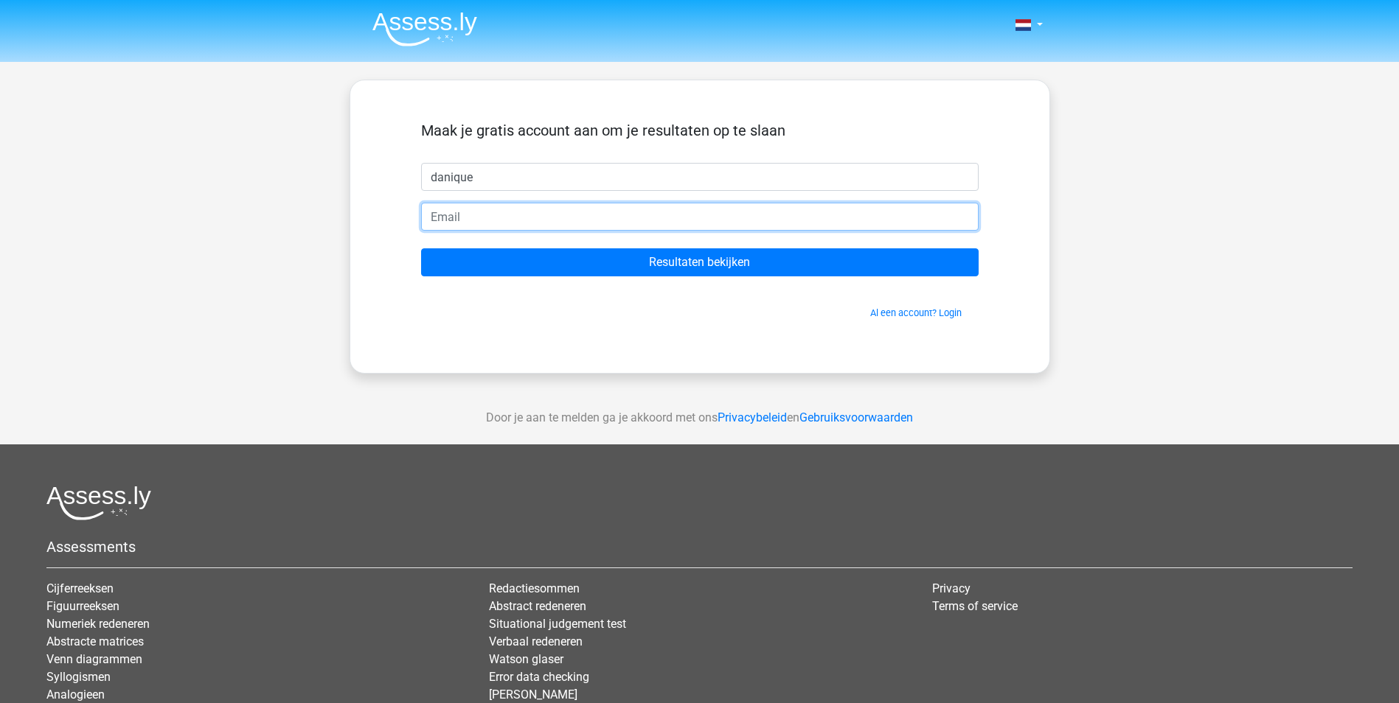
click at [562, 212] on input "email" at bounding box center [699, 217] width 557 height 28
type input "[EMAIL_ADDRESS][DOMAIN_NAME]"
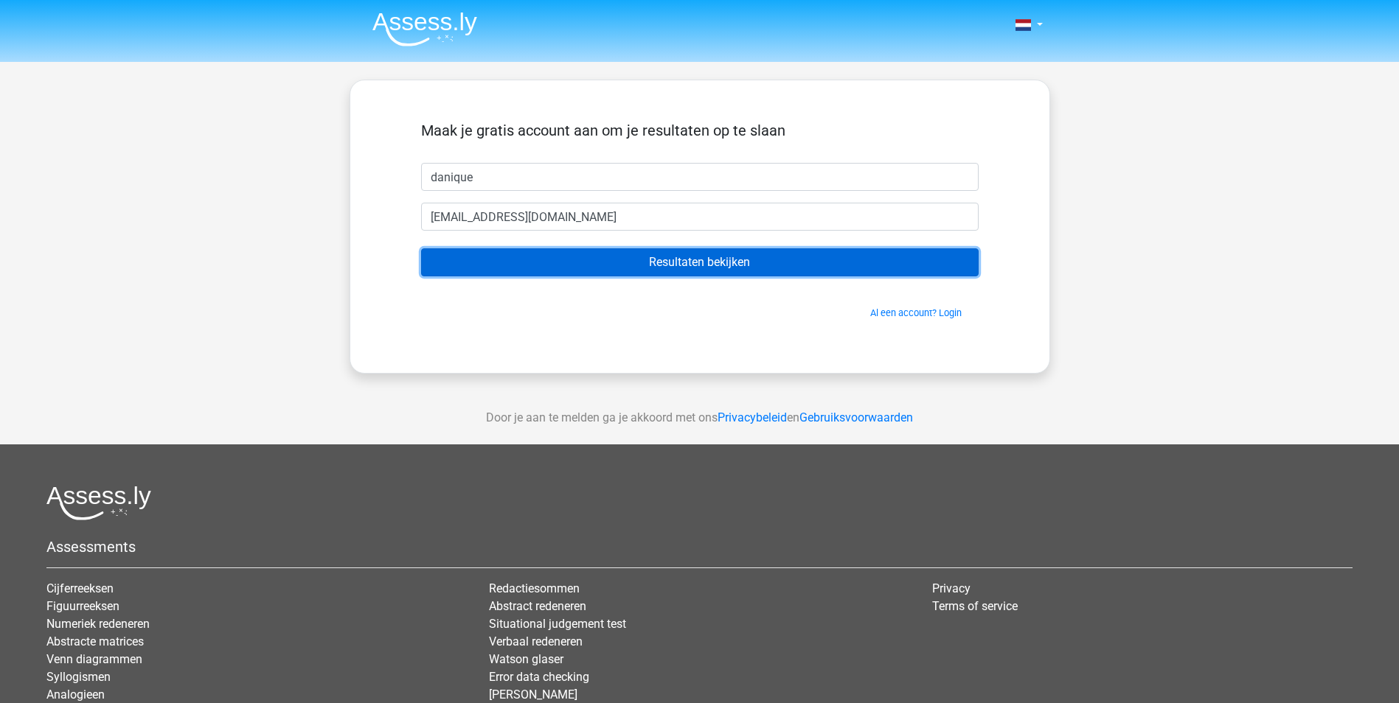
click at [626, 258] on input "Resultaten bekijken" at bounding box center [699, 262] width 557 height 28
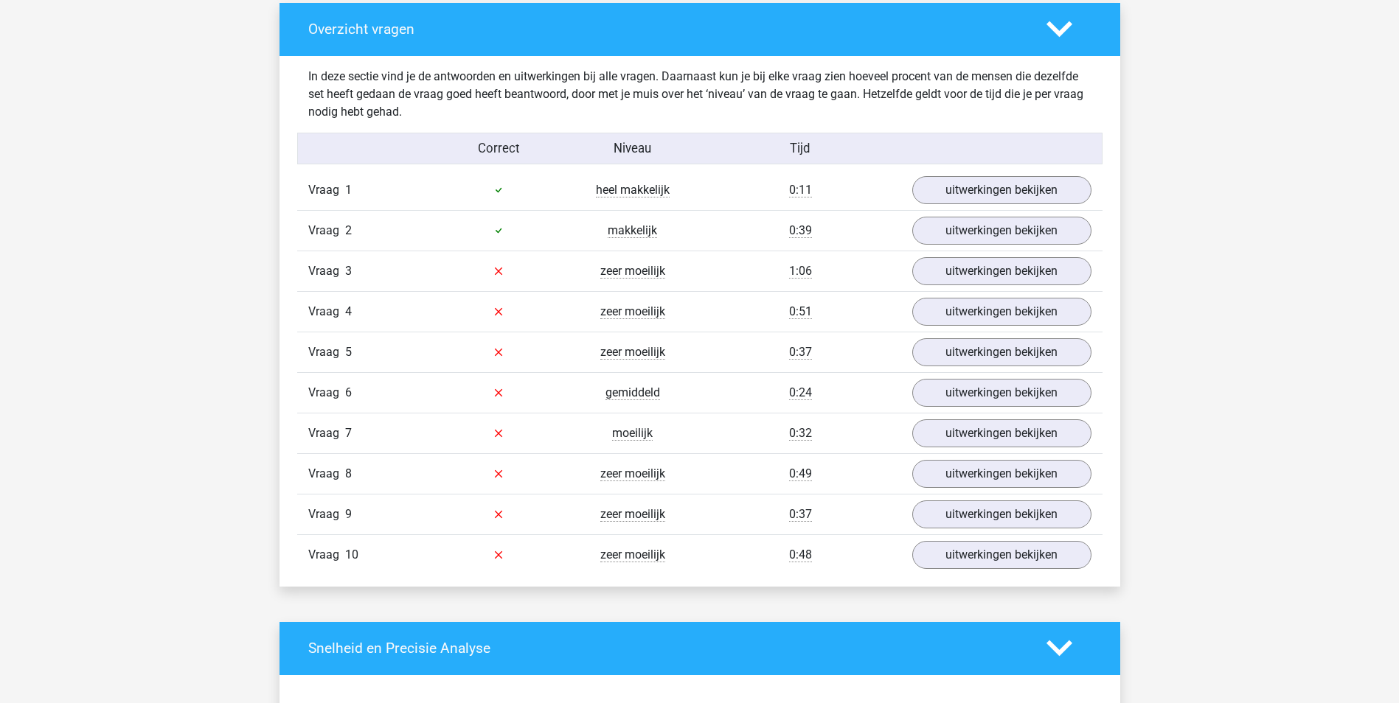
scroll to position [1106, 0]
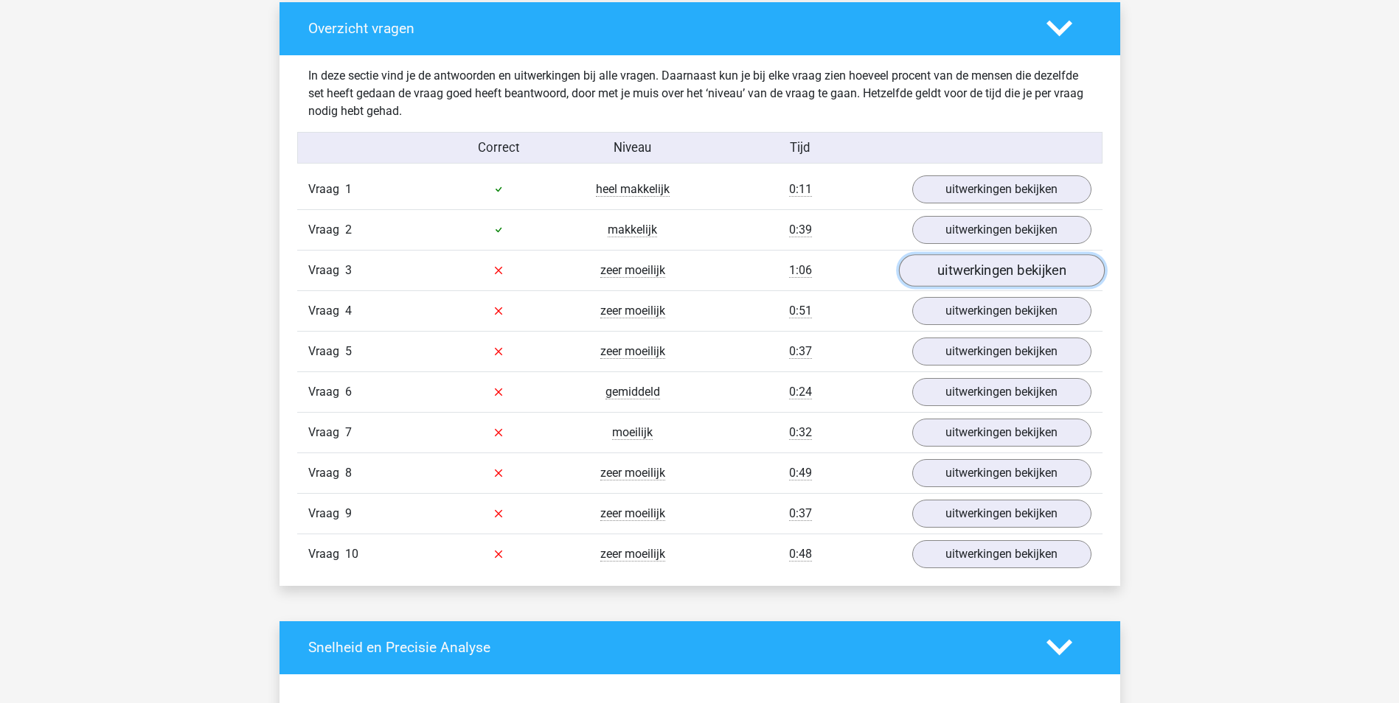
click at [950, 279] on link "uitwerkingen bekijken" at bounding box center [1001, 270] width 206 height 32
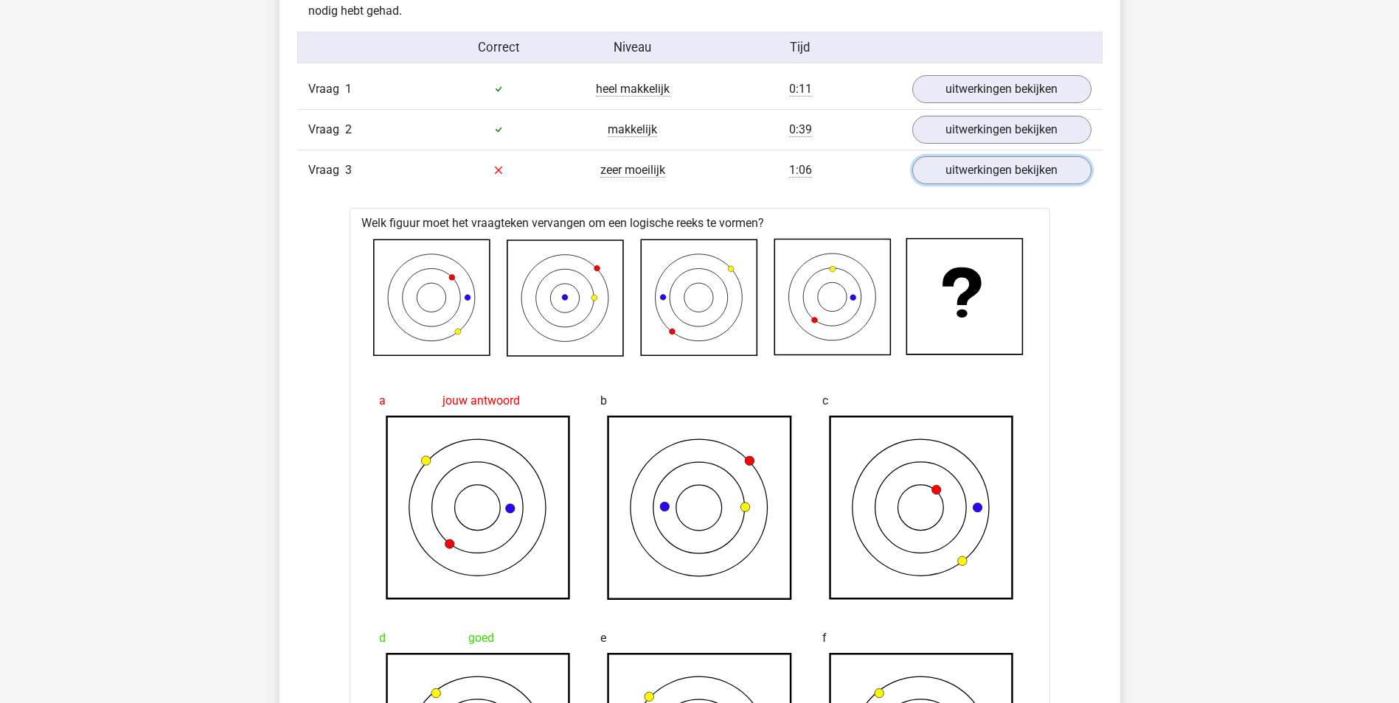
scroll to position [1180, 0]
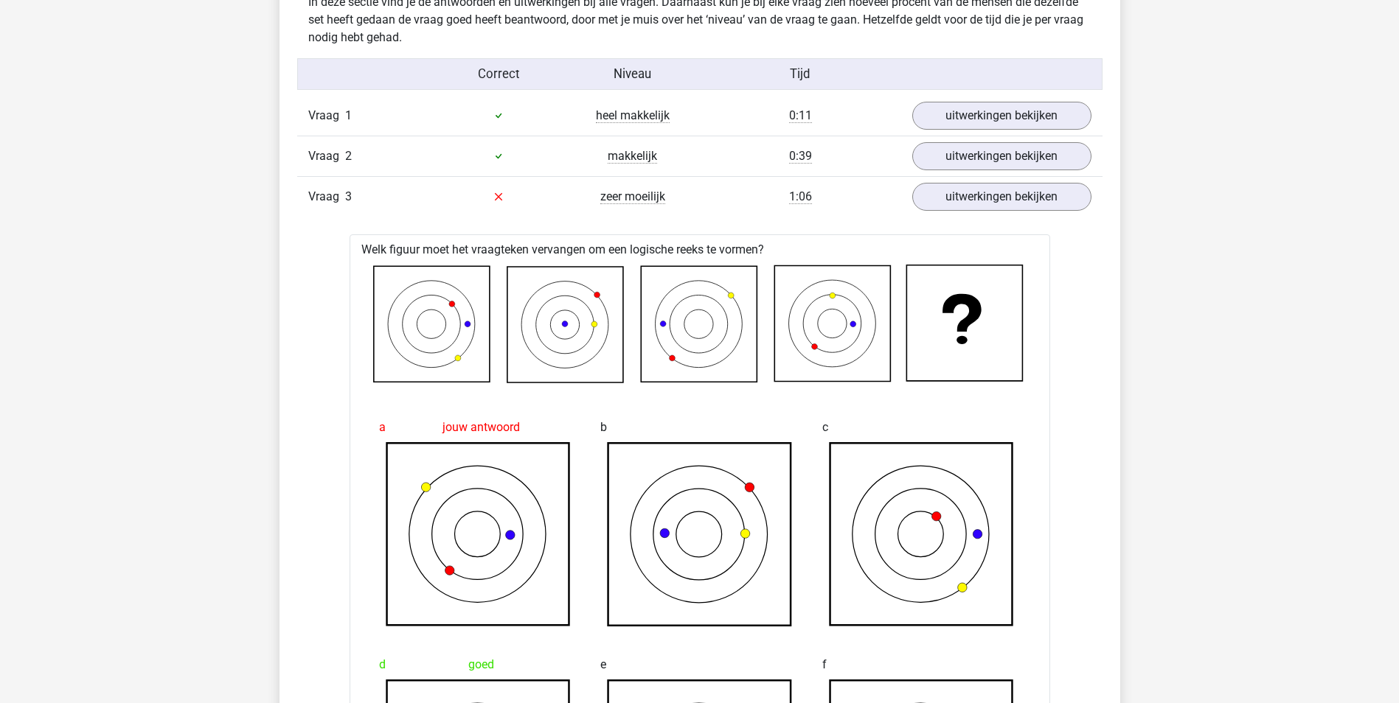
click at [939, 305] on icon at bounding box center [966, 323] width 117 height 117
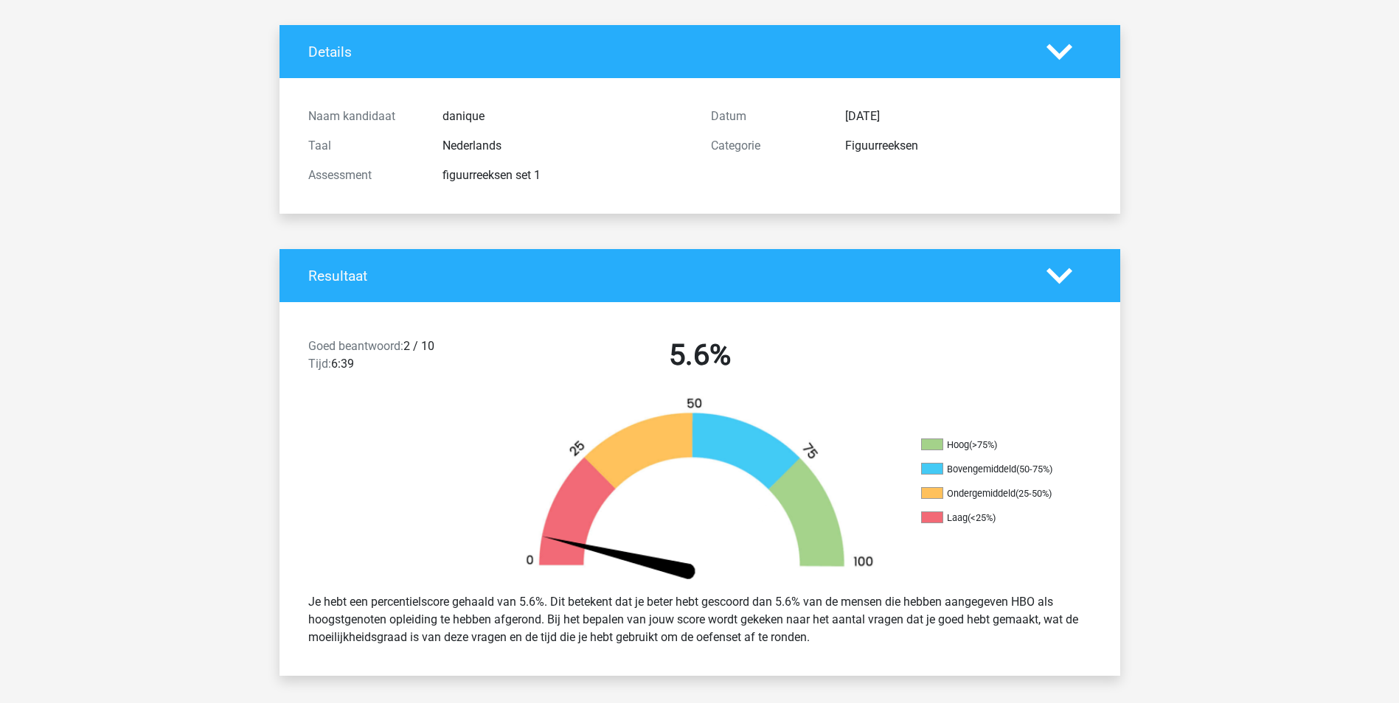
scroll to position [0, 0]
